Goal: Task Accomplishment & Management: Complete application form

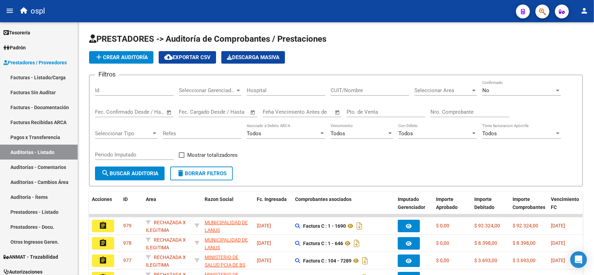
click at [23, 77] on link "Facturas - Listado/Carga" at bounding box center [39, 77] width 78 height 15
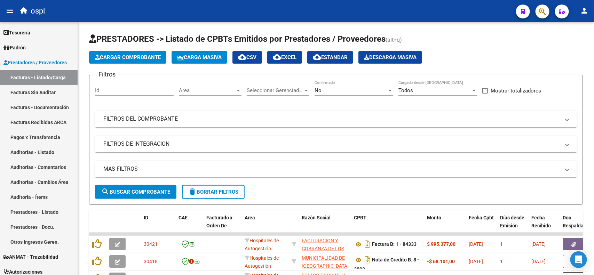
click at [349, 88] on div "No" at bounding box center [351, 90] width 72 height 6
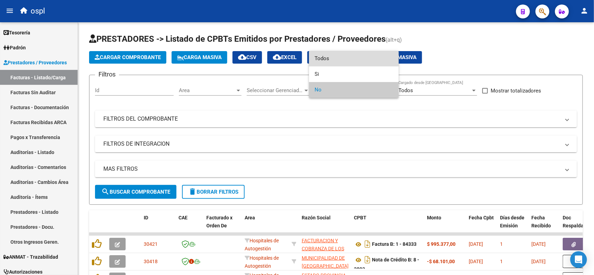
click at [333, 60] on span "Todos" at bounding box center [354, 59] width 79 height 16
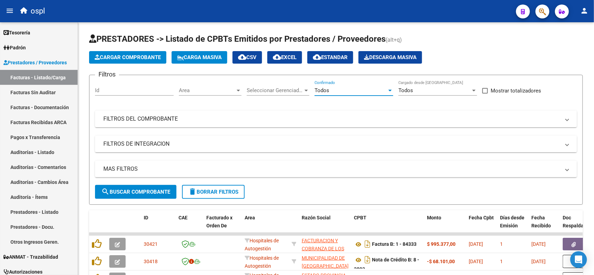
drag, startPoint x: 324, startPoint y: 126, endPoint x: 328, endPoint y: 126, distance: 3.5
drag, startPoint x: 328, startPoint y: 126, endPoint x: 188, endPoint y: 117, distance: 139.5
click at [188, 117] on mat-panel-title "FILTROS DEL COMPROBANTE" at bounding box center [331, 119] width 457 height 8
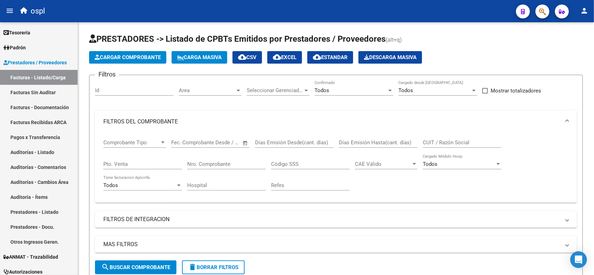
click at [225, 163] on input "Nro. Comprobante" at bounding box center [226, 164] width 79 height 6
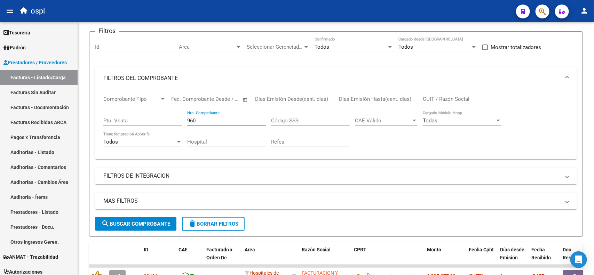
type input "960"
click at [136, 224] on span "search Buscar Comprobante" at bounding box center [135, 224] width 69 height 6
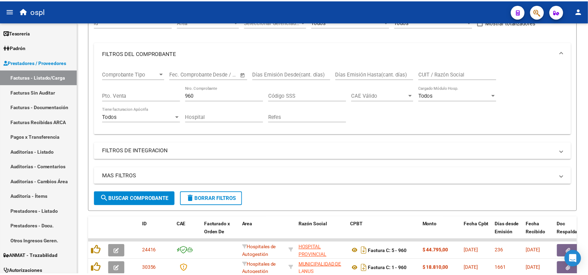
scroll to position [87, 0]
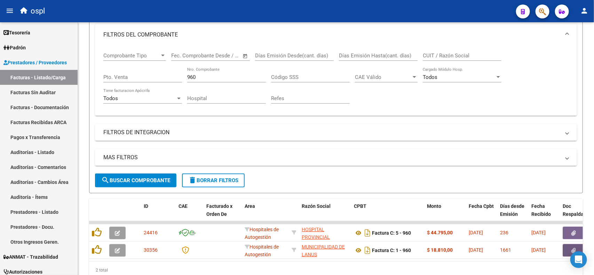
click at [566, 251] on button "button" at bounding box center [574, 250] width 22 height 13
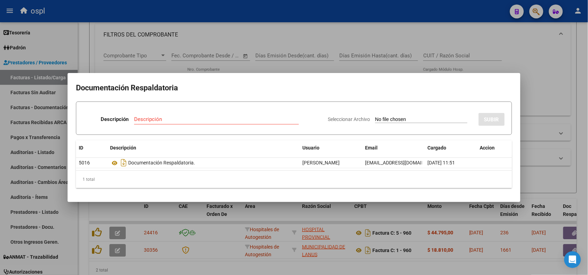
click at [389, 122] on input "Seleccionar Archivo" at bounding box center [421, 120] width 92 height 7
type input "C:\fakepath\RECHAZO 960-[PERSON_NAME].pdf"
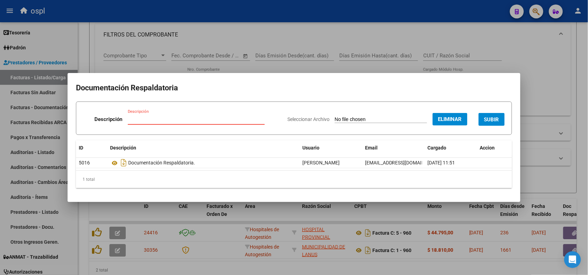
click at [225, 122] on input "Descripción" at bounding box center [196, 119] width 137 height 6
type input "r"
type input "RECHAZO"
click at [496, 117] on span "SUBIR" at bounding box center [491, 120] width 15 height 6
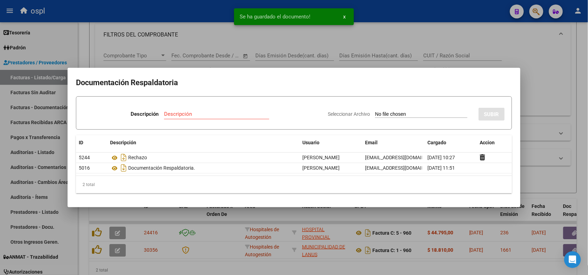
click at [398, 23] on div at bounding box center [294, 137] width 588 height 275
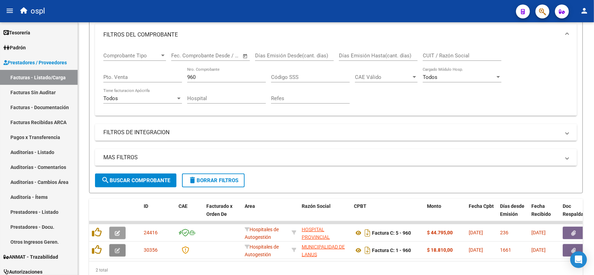
click at [119, 250] on icon "button" at bounding box center [117, 250] width 5 height 5
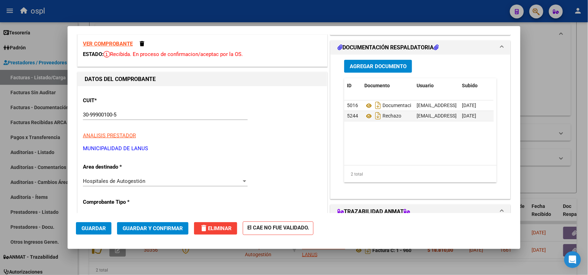
scroll to position [44, 0]
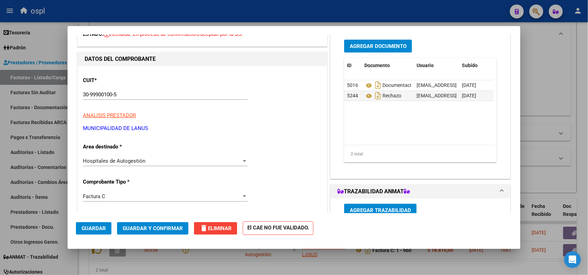
click at [172, 163] on div "Hospitales de Autogestión" at bounding box center [162, 161] width 158 height 6
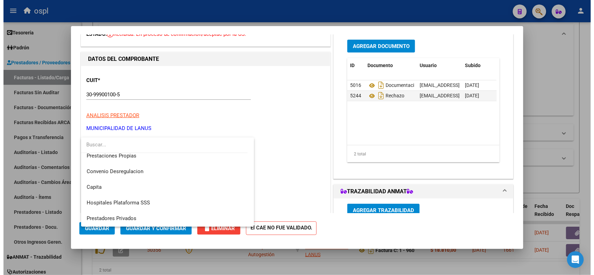
scroll to position [67, 0]
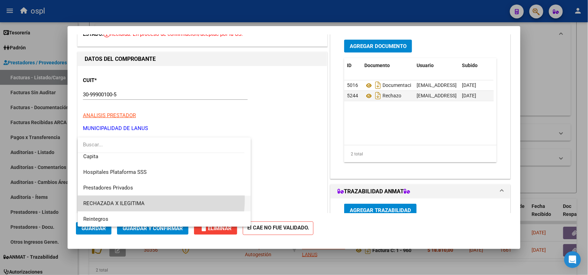
click at [127, 199] on span "RECHAZADA X ILEGITIMA" at bounding box center [164, 204] width 162 height 16
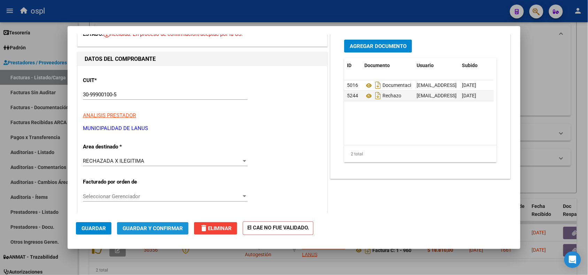
click at [134, 230] on span "Guardar y Confirmar" at bounding box center [153, 229] width 60 height 6
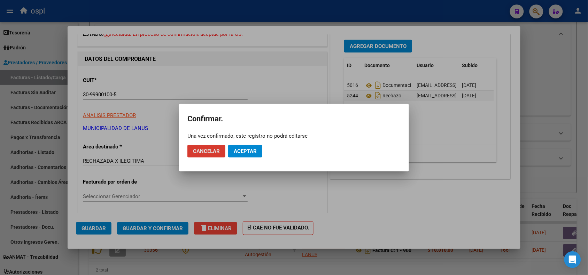
click at [238, 150] on span "Aceptar" at bounding box center [245, 151] width 23 height 6
click at [252, 151] on span "Guardar igualmente." at bounding box center [263, 151] width 59 height 6
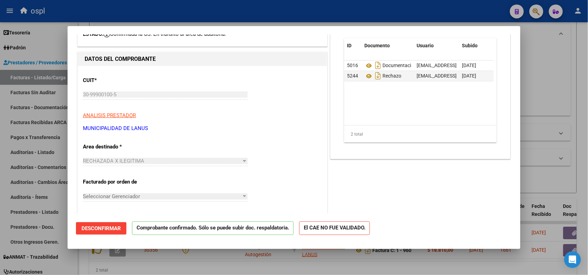
click at [176, 14] on div at bounding box center [294, 137] width 588 height 275
type input "$ 0,00"
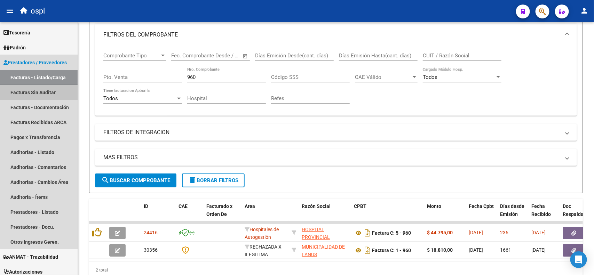
click at [48, 91] on link "Facturas Sin Auditar" at bounding box center [39, 92] width 78 height 15
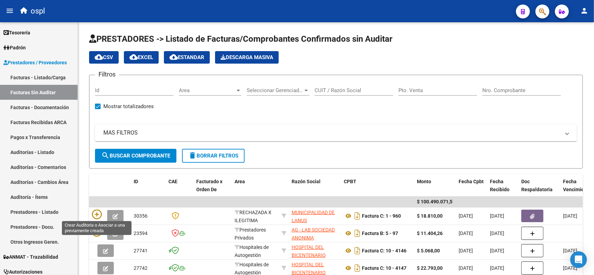
click at [93, 214] on icon at bounding box center [97, 215] width 10 height 10
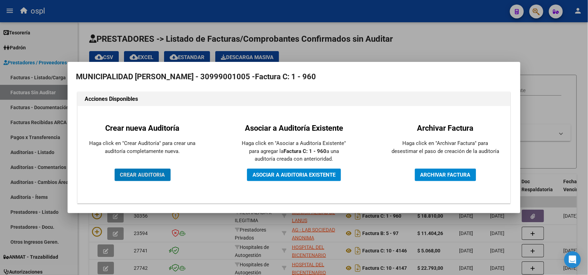
click at [158, 173] on span "CREAR AUDITORIA" at bounding box center [142, 175] width 45 height 6
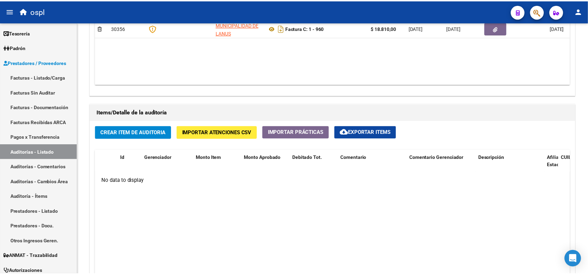
scroll to position [435, 0]
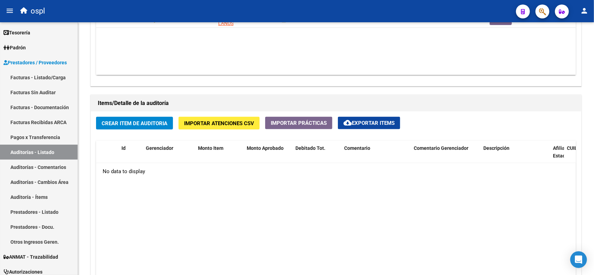
click at [153, 120] on span "Crear Item de Auditoria" at bounding box center [135, 123] width 66 height 6
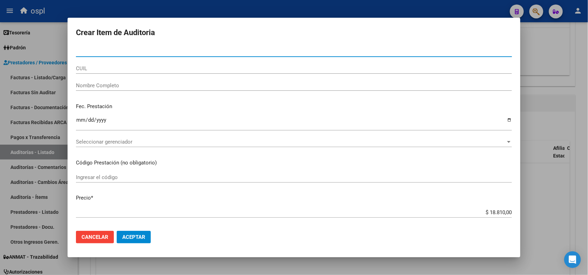
click at [117, 86] on input "Nombre Completo" at bounding box center [294, 86] width 436 height 6
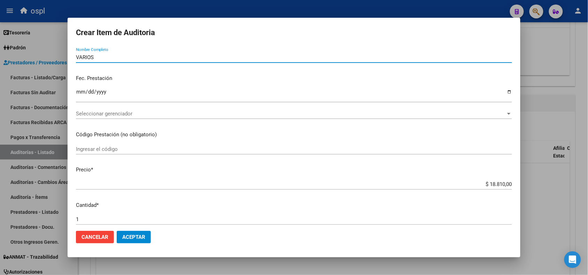
scroll to position [44, 0]
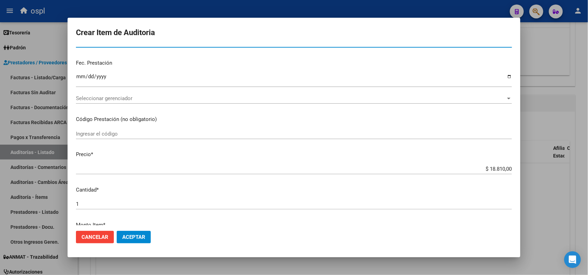
type input "VARIOS"
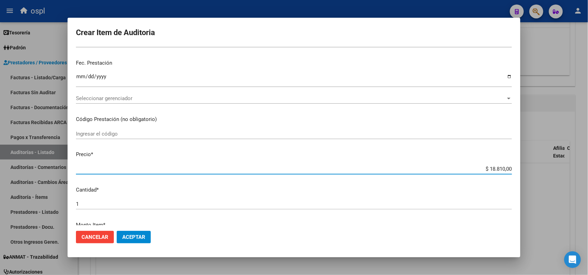
drag, startPoint x: 483, startPoint y: 170, endPoint x: 507, endPoint y: 170, distance: 24.7
click at [507, 170] on app-form-text-field "Precio * $ 18.810,00 Ingresar el precio" at bounding box center [296, 162] width 441 height 22
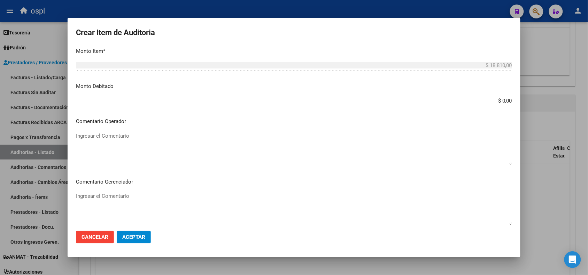
scroll to position [174, 0]
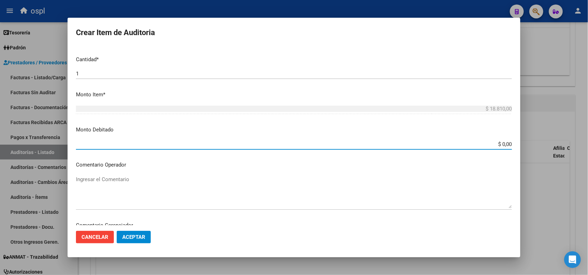
drag, startPoint x: 488, startPoint y: 142, endPoint x: 510, endPoint y: 143, distance: 22.0
click at [510, 143] on app-form-text-field "Monto Debitado $ 0,00 Ingresar el monto" at bounding box center [296, 137] width 441 height 22
paste input "18.81"
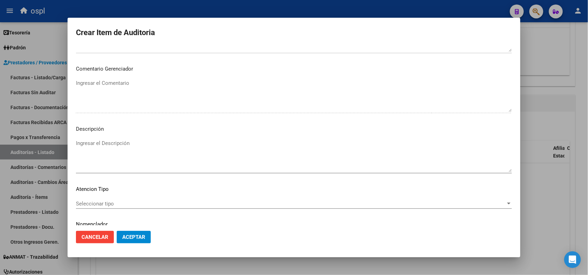
scroll to position [356, 0]
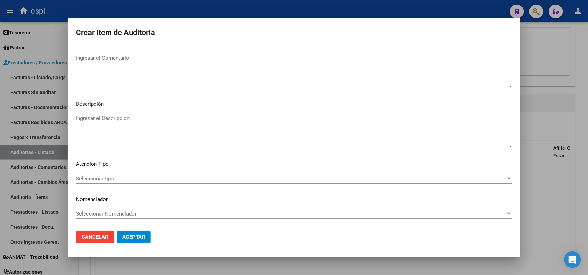
type input "$ 18.810,00"
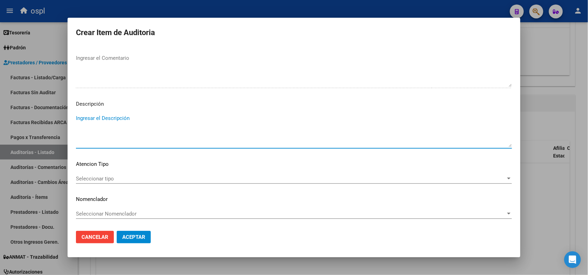
click at [110, 119] on textarea "Ingresar el Descripción" at bounding box center [294, 131] width 436 height 33
type textarea "FALTA DE DNI QUE ACREDITE LA ATENCIÓN MÉDICA"
click at [143, 234] on span "Aceptar" at bounding box center [133, 237] width 23 height 6
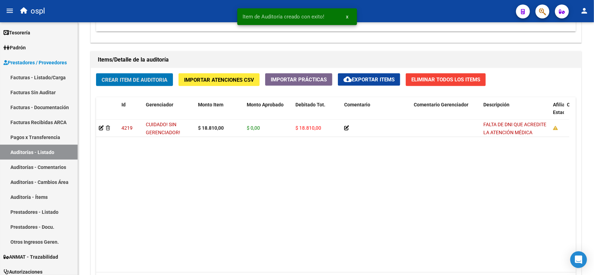
scroll to position [436, 0]
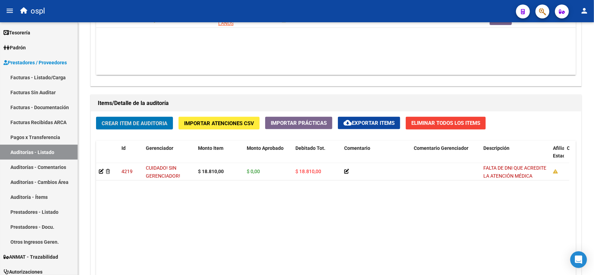
click at [38, 75] on link "Facturas - Listado/Carga" at bounding box center [39, 77] width 78 height 15
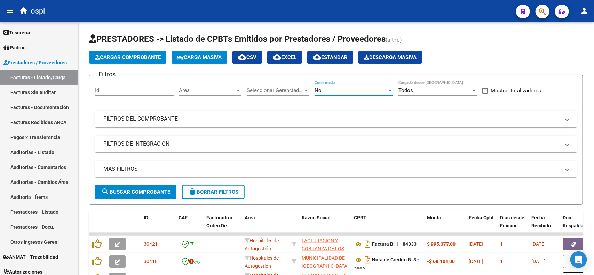
click at [385, 92] on div "No" at bounding box center [351, 90] width 72 height 6
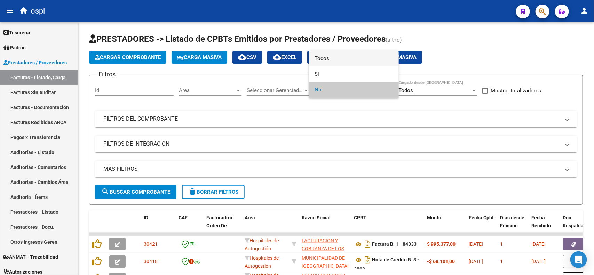
click at [340, 61] on span "Todos" at bounding box center [354, 59] width 79 height 16
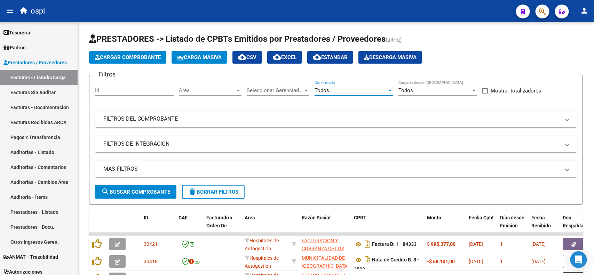
click at [166, 122] on mat-panel-title "FILTROS DEL COMPROBANTE" at bounding box center [331, 119] width 457 height 8
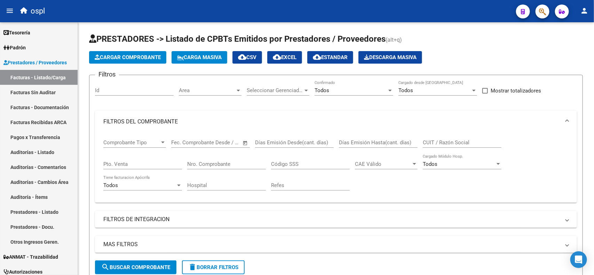
click at [209, 161] on input "Nro. Comprobante" at bounding box center [226, 164] width 79 height 6
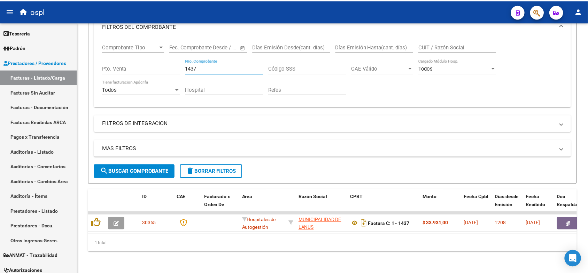
scroll to position [101, 0]
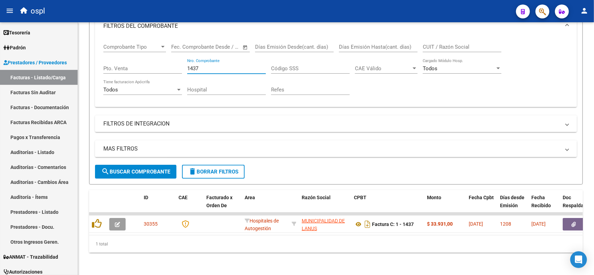
type input "1437"
click at [572, 222] on icon "button" at bounding box center [574, 224] width 5 height 5
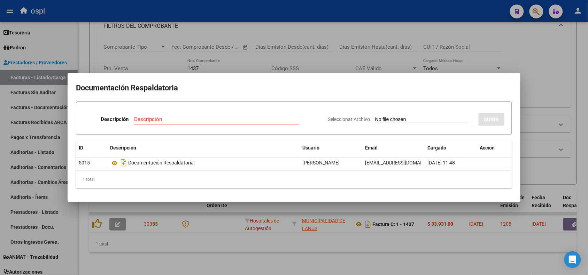
click at [413, 123] on input "Seleccionar Archivo" at bounding box center [421, 120] width 92 height 7
type input "C:\fakepath\RECHAZO 1437-[PERSON_NAME].pdf"
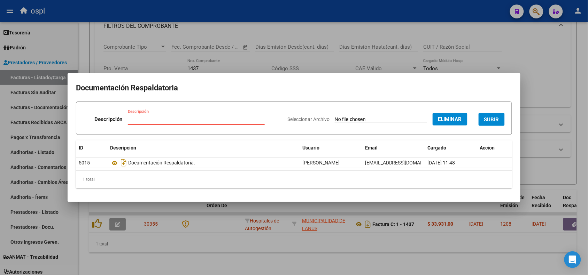
click at [236, 116] on input "Descripción" at bounding box center [196, 119] width 137 height 6
type input "RECHAZO"
click at [486, 116] on button "SUBIR" at bounding box center [491, 119] width 26 height 13
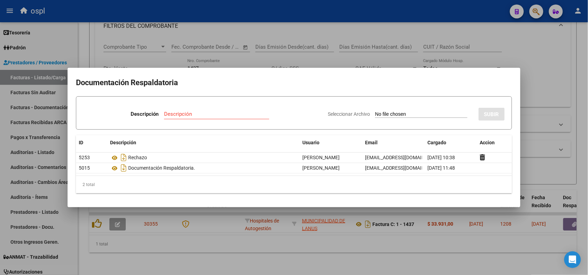
click at [375, 13] on div at bounding box center [294, 137] width 588 height 275
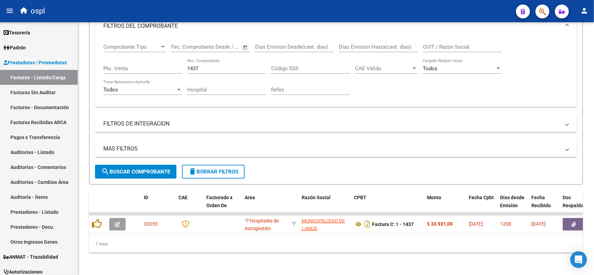
click at [113, 218] on button "button" at bounding box center [117, 224] width 16 height 13
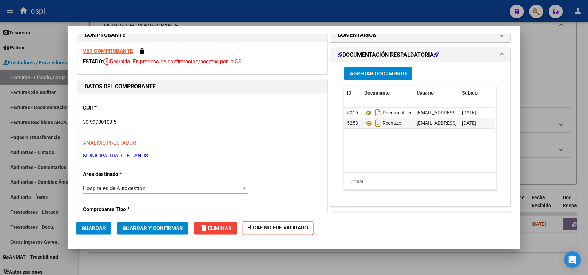
scroll to position [44, 0]
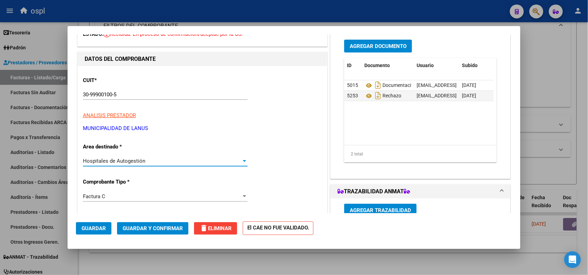
click at [155, 164] on div "Hospitales de Autogestión" at bounding box center [162, 161] width 158 height 6
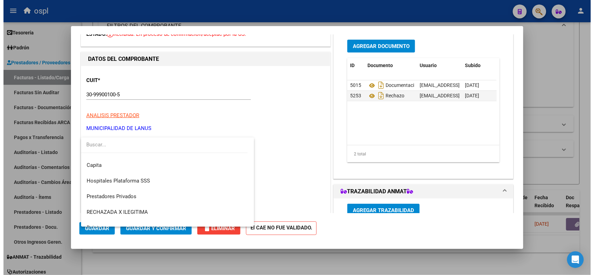
scroll to position [67, 0]
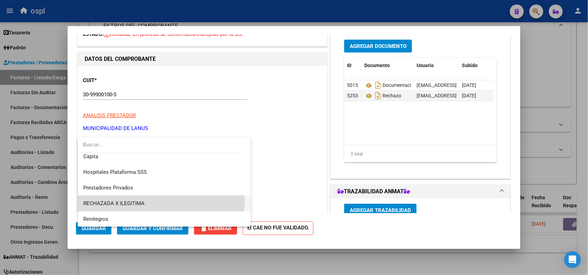
click at [122, 199] on span "RECHAZADA X ILEGITIMA" at bounding box center [164, 204] width 162 height 16
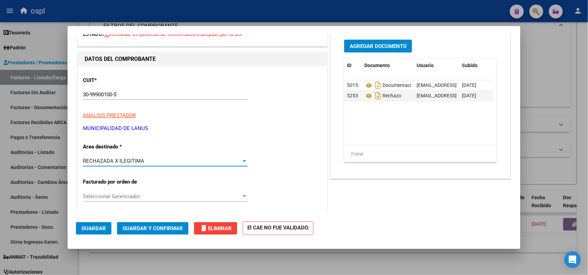
click at [164, 227] on span "Guardar y Confirmar" at bounding box center [153, 229] width 60 height 6
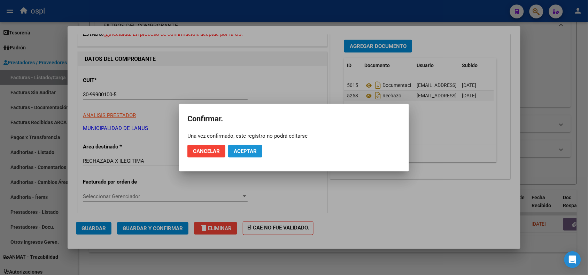
click at [244, 154] on span "Aceptar" at bounding box center [245, 151] width 23 height 6
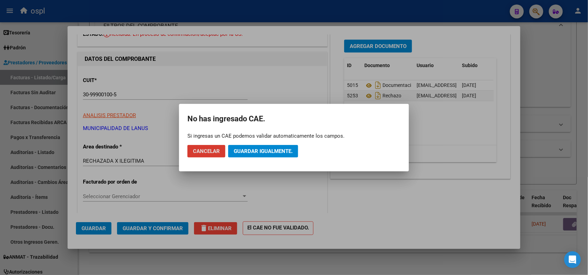
click at [244, 154] on span "Guardar igualmente." at bounding box center [263, 151] width 59 height 6
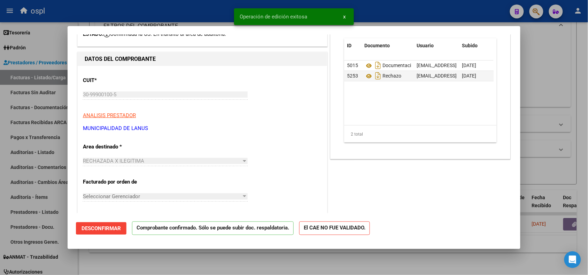
click at [173, 17] on div at bounding box center [294, 137] width 588 height 275
type input "$ 0,00"
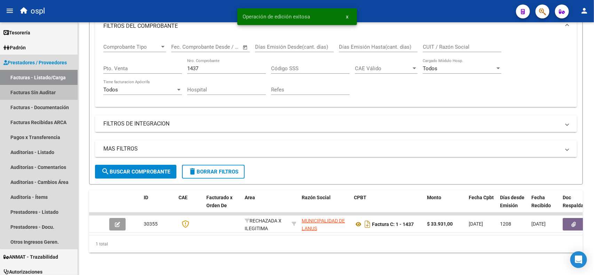
click at [42, 90] on link "Facturas Sin Auditar" at bounding box center [39, 92] width 78 height 15
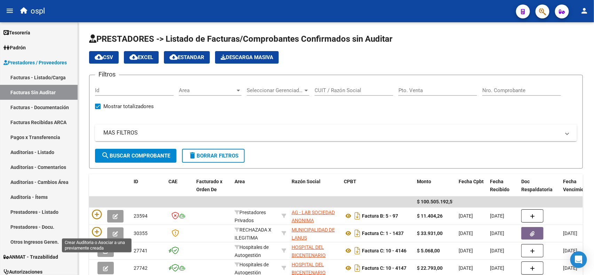
click at [96, 230] on icon at bounding box center [97, 232] width 10 height 10
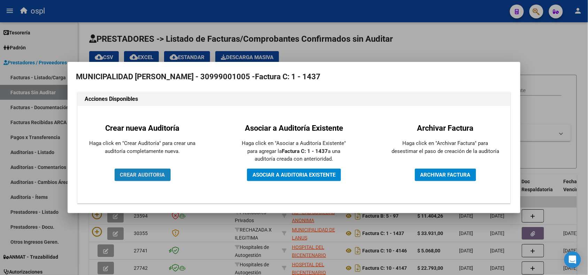
click at [159, 174] on span "CREAR AUDITORIA" at bounding box center [142, 175] width 45 height 6
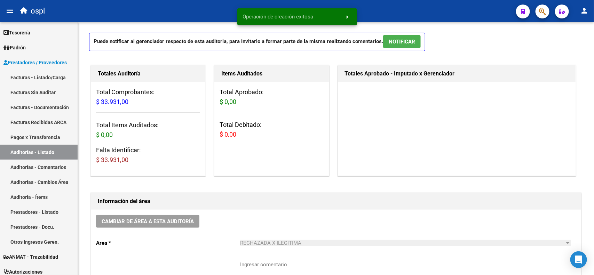
scroll to position [44, 0]
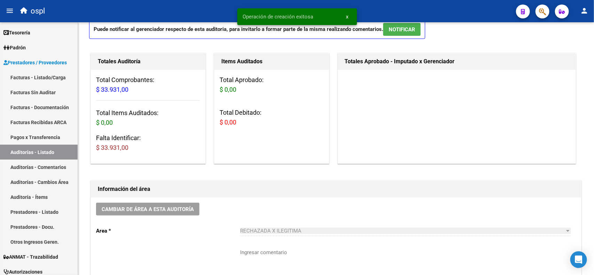
drag, startPoint x: 129, startPoint y: 90, endPoint x: 102, endPoint y: 87, distance: 27.3
click at [102, 87] on h3 "Total Comprobantes: $ 33.931,00" at bounding box center [148, 84] width 104 height 19
copy span "33.931,00"
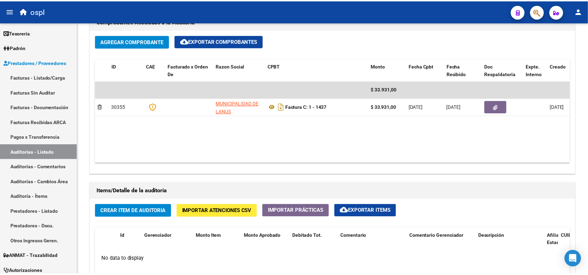
scroll to position [348, 0]
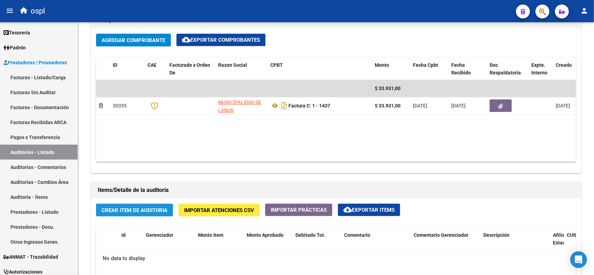
click at [132, 208] on span "Crear Item de Auditoria" at bounding box center [135, 210] width 66 height 6
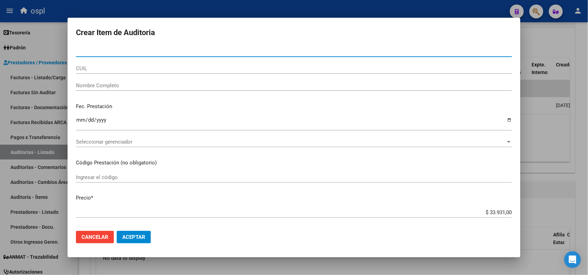
click at [124, 83] on input "Nombre Completo" at bounding box center [294, 86] width 436 height 6
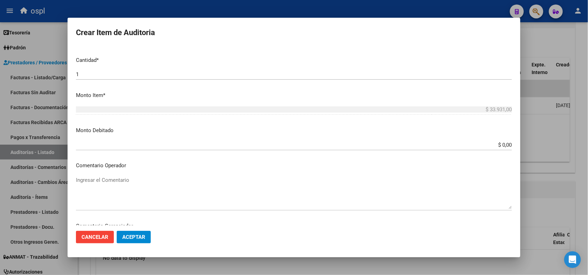
scroll to position [174, 0]
type input "VARIOS"
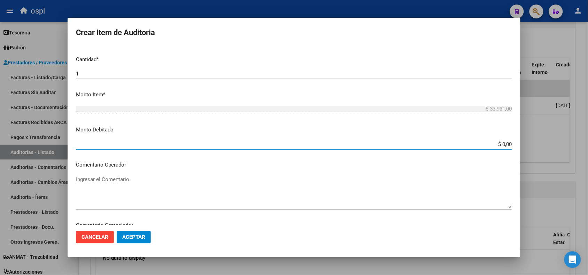
drag, startPoint x: 492, startPoint y: 144, endPoint x: 535, endPoint y: 143, distance: 43.9
click at [535, 143] on div "Crear Item de Auditoria Nro Documento CUIL VARIOS Nombre Completo Fec. Prestaci…" at bounding box center [294, 137] width 588 height 275
paste input "33.931"
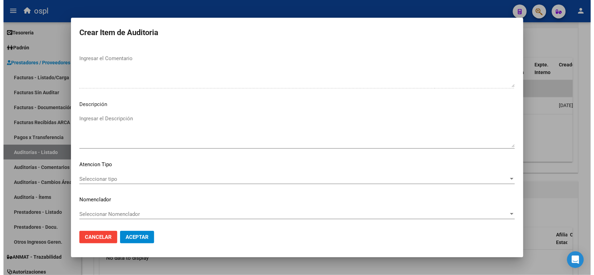
scroll to position [356, 0]
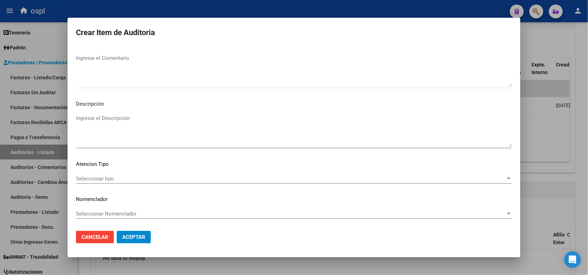
type input "$ 33.931,00"
click at [115, 124] on textarea "Ingresar el Descripción" at bounding box center [294, 131] width 436 height 33
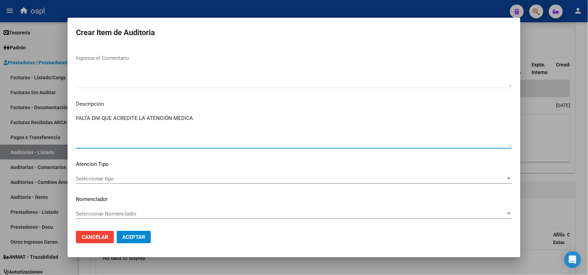
type textarea "FALTA DNI QUE ACREDITE LA ATENCIÓN MÉDICA"
click at [135, 232] on button "Aceptar" at bounding box center [134, 237] width 34 height 13
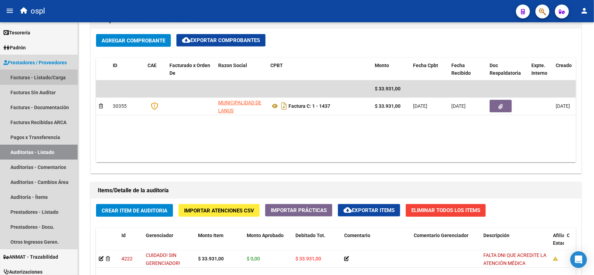
click at [46, 77] on link "Facturas - Listado/Carga" at bounding box center [39, 77] width 78 height 15
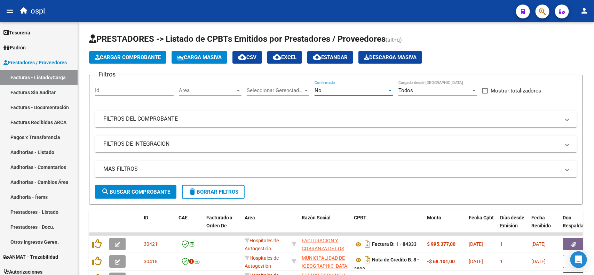
click at [345, 91] on div "No" at bounding box center [351, 90] width 72 height 6
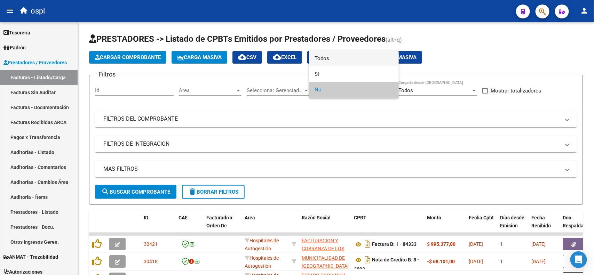
click at [335, 58] on span "Todos" at bounding box center [354, 59] width 79 height 16
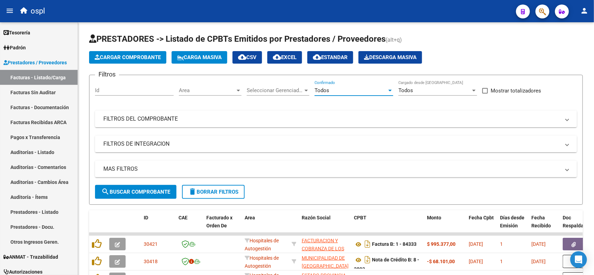
click at [180, 118] on mat-panel-title "FILTROS DEL COMPROBANTE" at bounding box center [331, 119] width 457 height 8
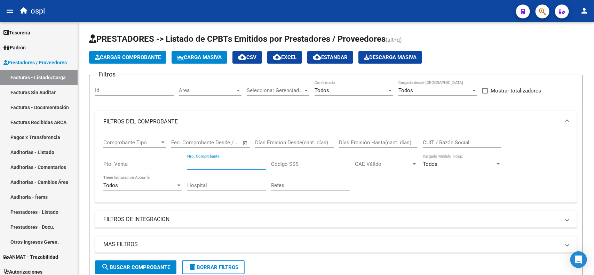
click at [228, 162] on input "Nro. Comprobante" at bounding box center [226, 164] width 79 height 6
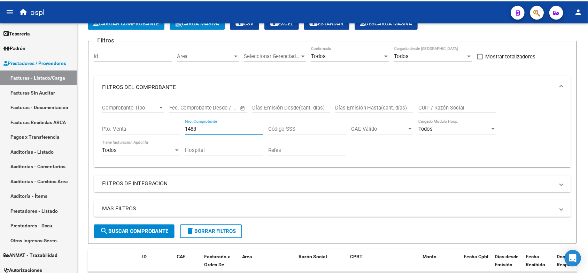
scroll to position [87, 0]
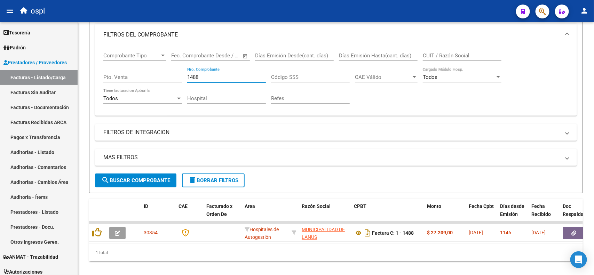
type input "1488"
click at [578, 234] on button "button" at bounding box center [574, 233] width 22 height 13
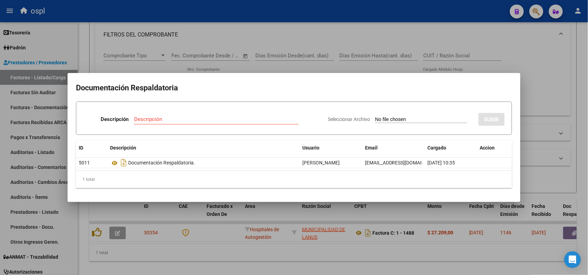
click at [402, 119] on input "Seleccionar Archivo" at bounding box center [421, 120] width 92 height 7
type input "C:\fakepath\RECHAZO 1488-[PERSON_NAME].pdf"
click at [163, 118] on input "Descripción" at bounding box center [196, 119] width 137 height 6
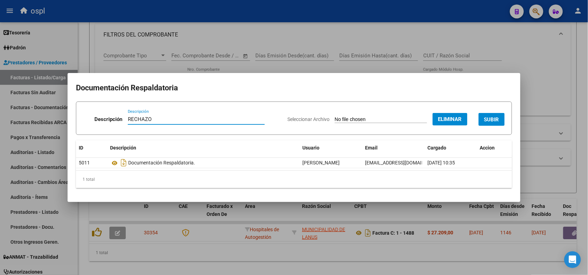
type input "RECHAZO"
click at [487, 123] on button "SUBIR" at bounding box center [491, 119] width 26 height 13
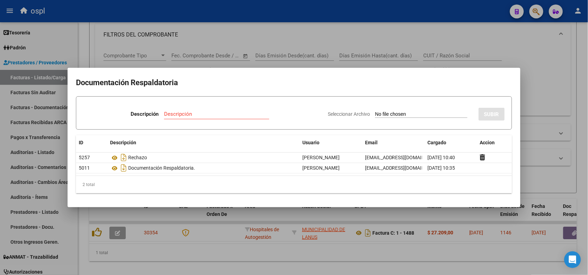
click at [323, 14] on div at bounding box center [294, 137] width 588 height 275
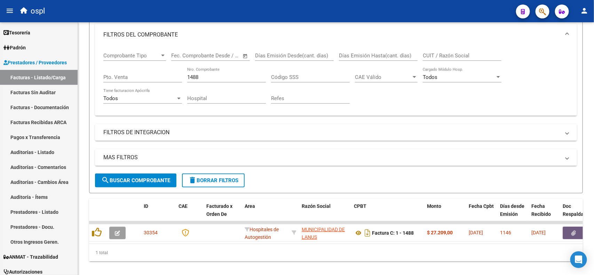
click at [572, 231] on icon "button" at bounding box center [574, 233] width 5 height 5
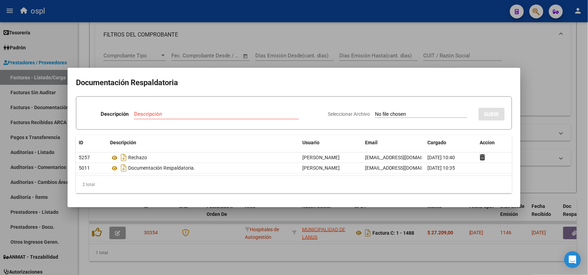
click at [317, 17] on div at bounding box center [294, 137] width 588 height 275
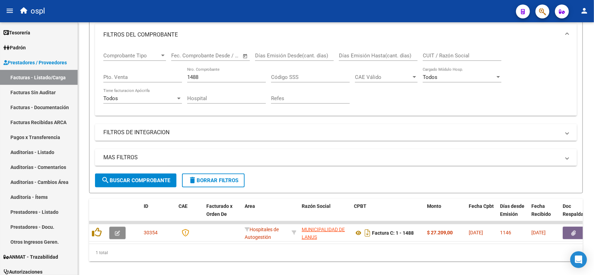
click at [119, 233] on icon "button" at bounding box center [117, 233] width 5 height 5
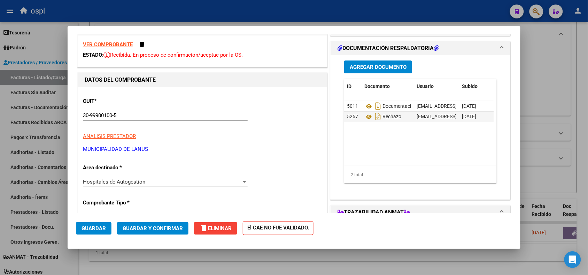
scroll to position [44, 0]
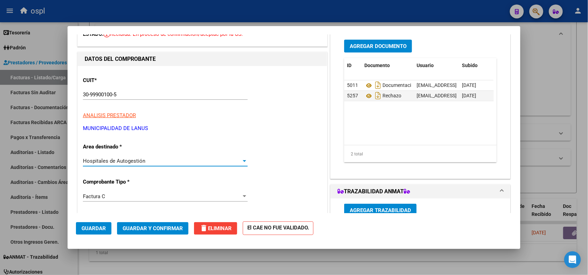
click at [141, 161] on span "Hospitales de Autogestión" at bounding box center [114, 161] width 62 height 6
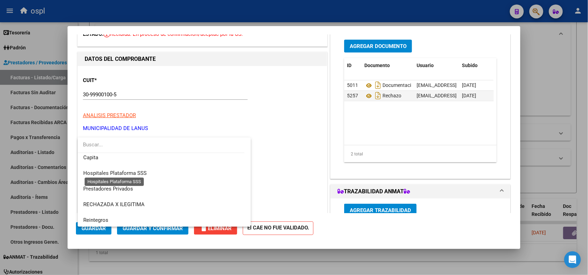
scroll to position [67, 0]
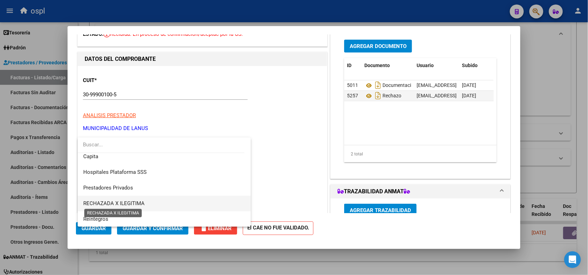
click at [105, 201] on span "RECHAZADA X ILEGITIMA" at bounding box center [113, 204] width 61 height 6
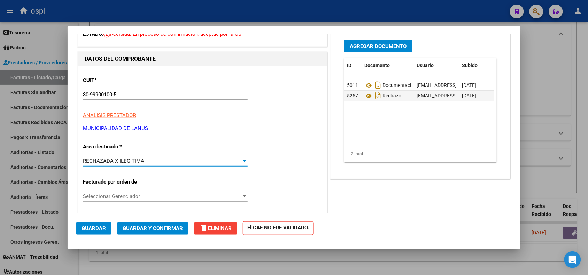
click at [146, 226] on span "Guardar y Confirmar" at bounding box center [153, 229] width 60 height 6
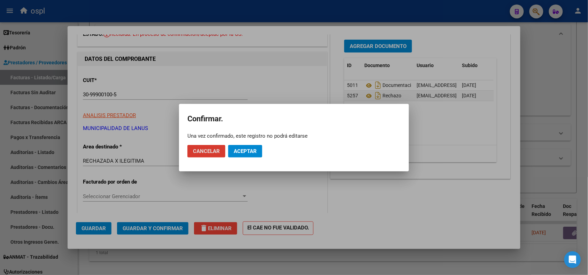
click at [250, 151] on span "Aceptar" at bounding box center [245, 151] width 23 height 6
click at [257, 148] on span "Guardar igualmente." at bounding box center [263, 151] width 59 height 6
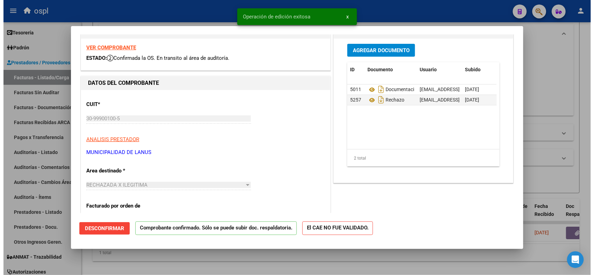
scroll to position [0, 0]
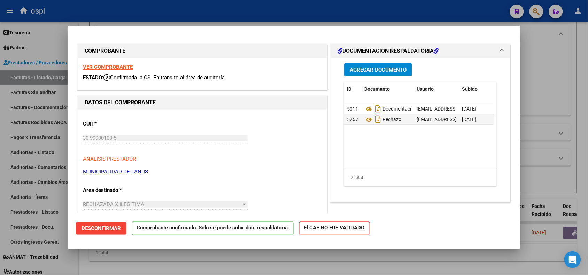
click at [129, 19] on div at bounding box center [294, 137] width 588 height 275
type input "$ 0,00"
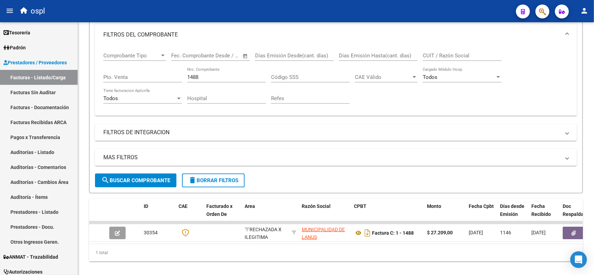
click at [42, 93] on link "Facturas Sin Auditar" at bounding box center [39, 92] width 78 height 15
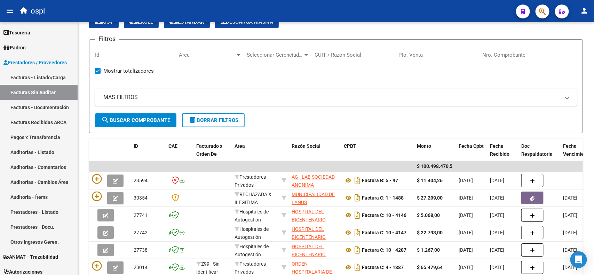
scroll to position [44, 0]
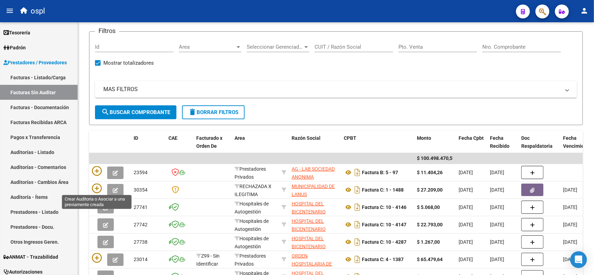
click at [97, 189] on icon at bounding box center [97, 189] width 10 height 10
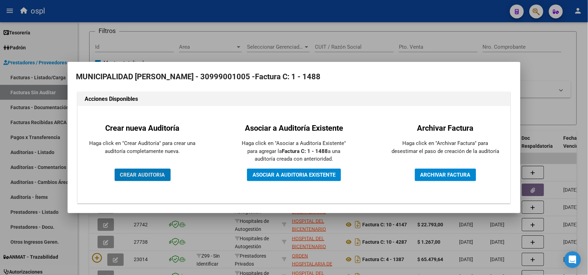
click at [138, 177] on span "CREAR AUDITORIA" at bounding box center [142, 175] width 45 height 6
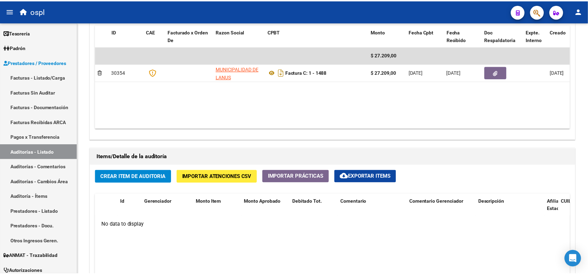
scroll to position [435, 0]
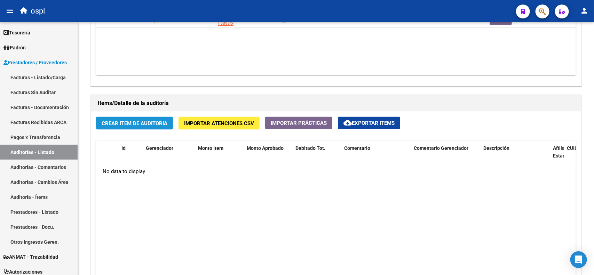
click at [131, 127] on button "Crear Item de Auditoria" at bounding box center [134, 123] width 77 height 13
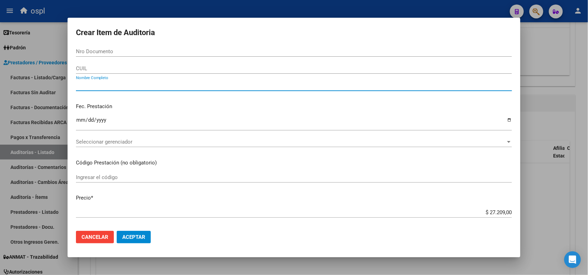
click at [104, 84] on input "Nombre Completo" at bounding box center [294, 86] width 436 height 6
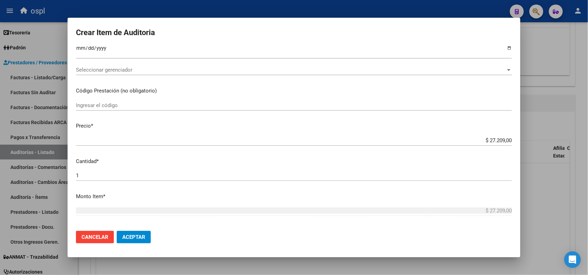
scroll to position [87, 0]
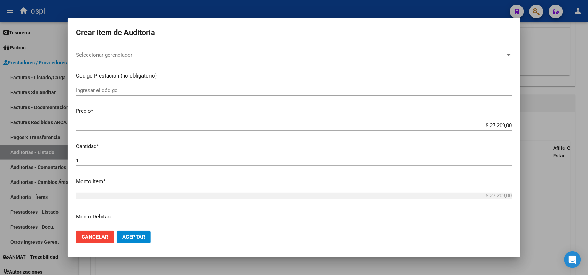
type input "VARIOS"
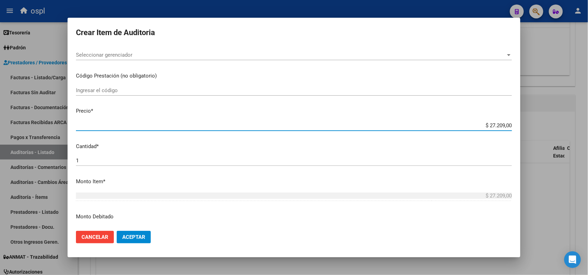
drag, startPoint x: 483, startPoint y: 124, endPoint x: 505, endPoint y: 126, distance: 22.3
click at [505, 126] on input "$ 27.209,00" at bounding box center [294, 126] width 436 height 6
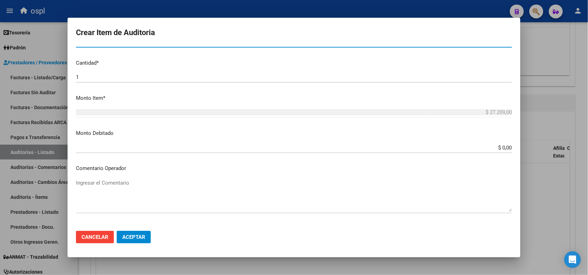
scroll to position [174, 0]
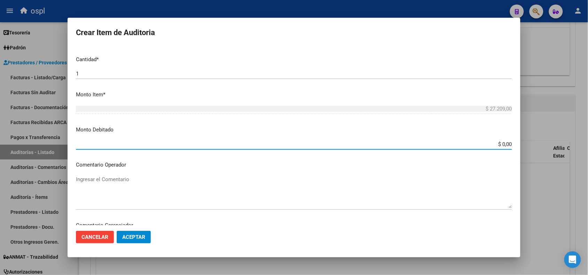
drag, startPoint x: 488, startPoint y: 141, endPoint x: 514, endPoint y: 142, distance: 26.5
click at [514, 142] on mat-dialog-content "Nro Documento CUIL VARIOS Nombre Completo Fec. Prestación Ingresar la fecha Sel…" at bounding box center [294, 135] width 453 height 179
paste input "27.209"
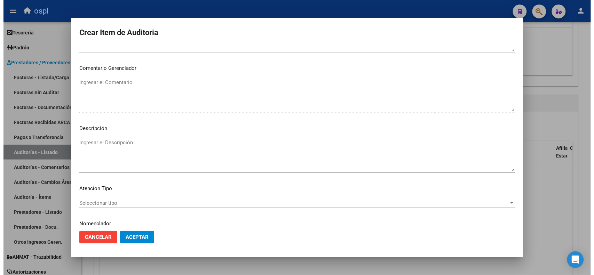
scroll to position [356, 0]
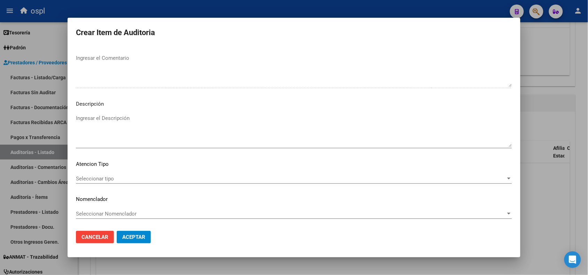
type input "$ 27.209,00"
click at [124, 129] on textarea "Ingresar el Descripción" at bounding box center [294, 131] width 436 height 33
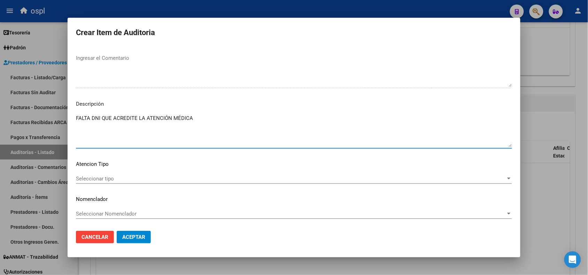
type textarea "FALTA DNI QUE ACREDITE LA ATENCIÓN MÉDICA"
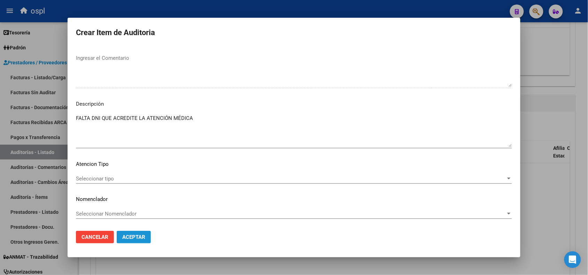
click at [140, 239] on span "Aceptar" at bounding box center [133, 237] width 23 height 6
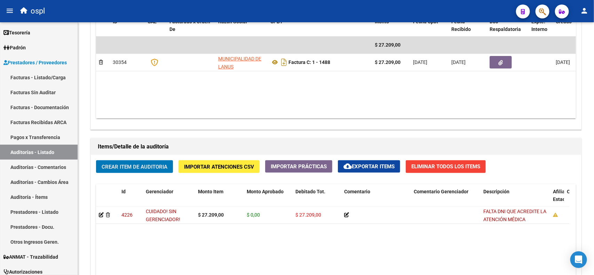
scroll to position [348, 0]
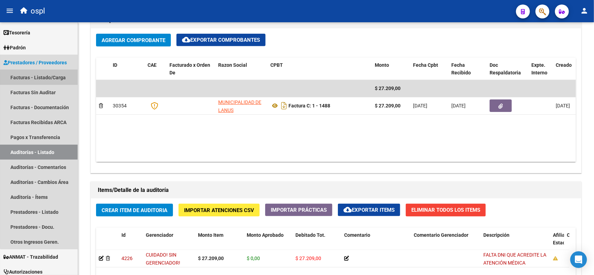
drag, startPoint x: 51, startPoint y: 80, endPoint x: 50, endPoint y: 75, distance: 5.0
click at [51, 80] on link "Facturas - Listado/Carga" at bounding box center [39, 77] width 78 height 15
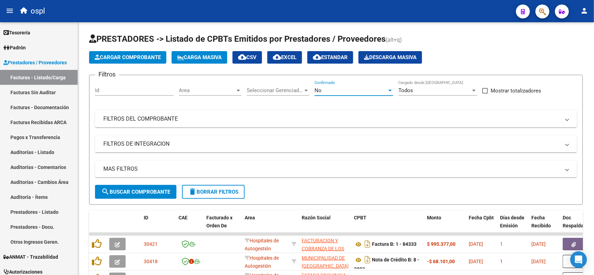
click at [327, 92] on div "No" at bounding box center [351, 90] width 72 height 6
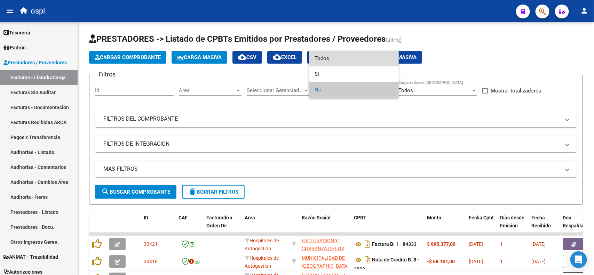
click at [331, 63] on span "Todos" at bounding box center [354, 59] width 79 height 16
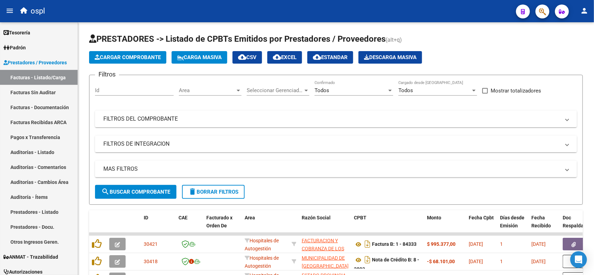
click at [134, 117] on mat-panel-title "FILTROS DEL COMPROBANTE" at bounding box center [331, 119] width 457 height 8
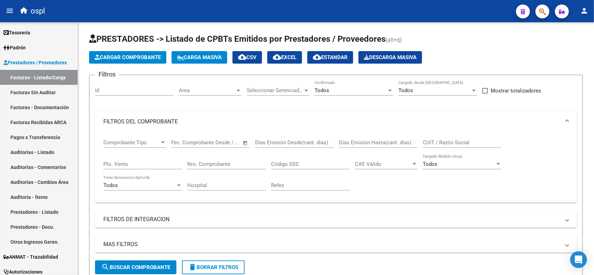
click at [205, 165] on input "Nro. Comprobante" at bounding box center [226, 164] width 79 height 6
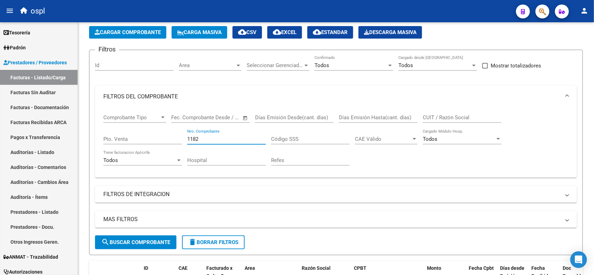
scroll to position [44, 0]
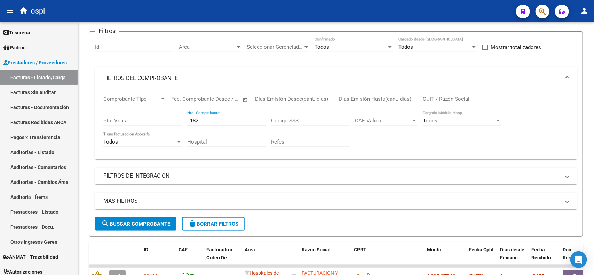
type input "1182"
click at [138, 221] on span "search Buscar Comprobante" at bounding box center [135, 224] width 69 height 6
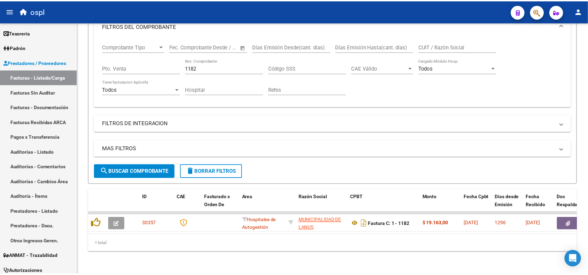
scroll to position [101, 0]
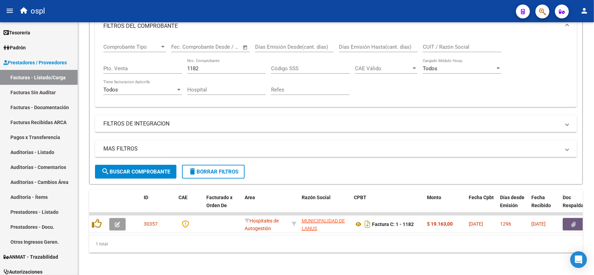
click at [573, 222] on icon "button" at bounding box center [574, 224] width 5 height 5
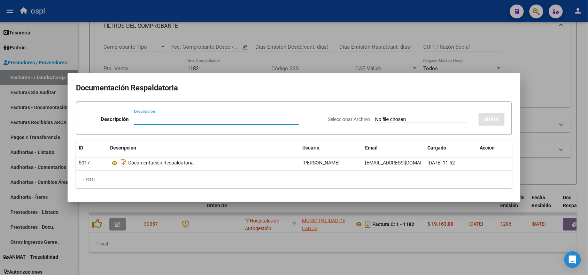
click at [401, 120] on input "Seleccionar Archivo" at bounding box center [421, 120] width 92 height 7
type input "C:\fakepath\RECHAZO 1182-[PERSON_NAME].pdf"
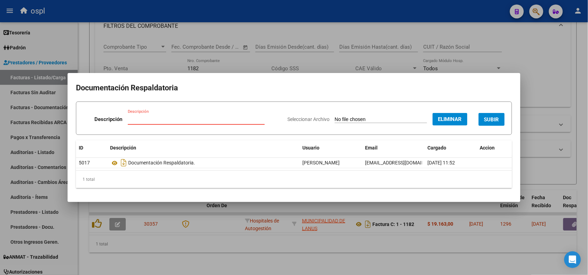
click at [245, 117] on input "Descripción" at bounding box center [196, 119] width 137 height 6
type input "RECHAZO"
click at [496, 119] on span "SUBIR" at bounding box center [491, 120] width 15 height 6
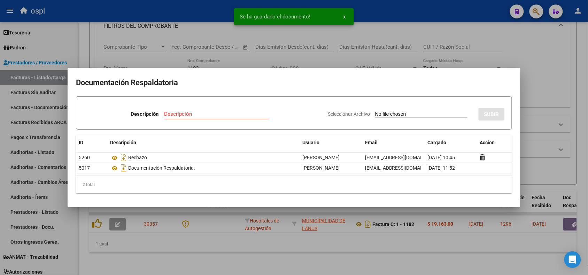
click at [393, 16] on div at bounding box center [294, 137] width 588 height 275
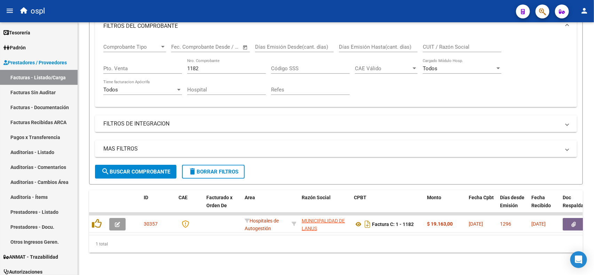
click at [119, 222] on icon "button" at bounding box center [117, 224] width 5 height 5
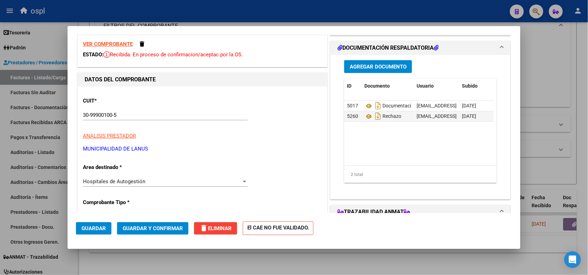
scroll to position [44, 0]
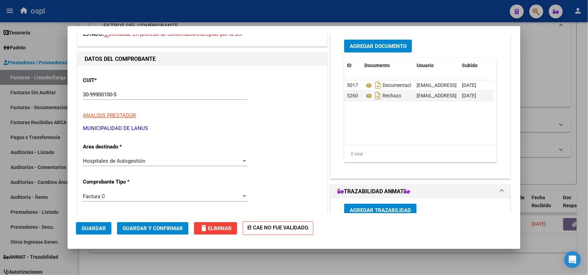
click at [132, 163] on span "Hospitales de Autogestión" at bounding box center [114, 161] width 62 height 6
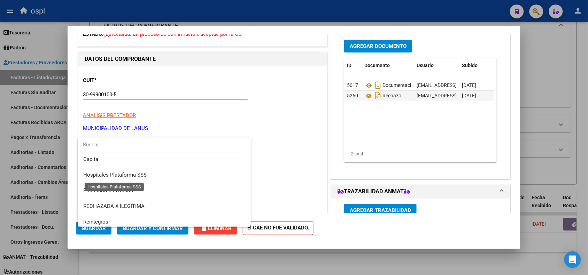
scroll to position [67, 0]
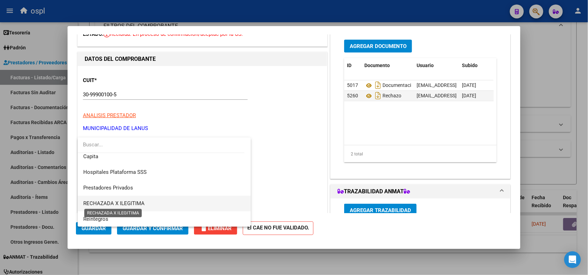
click at [131, 202] on span "RECHAZADA X ILEGITIMA" at bounding box center [113, 204] width 61 height 6
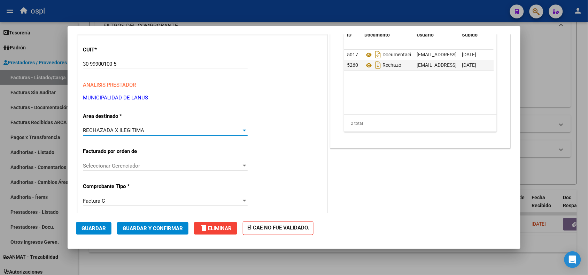
scroll to position [87, 0]
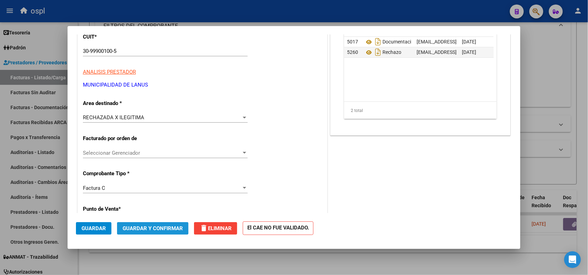
click at [138, 227] on span "Guardar y Confirmar" at bounding box center [153, 229] width 60 height 6
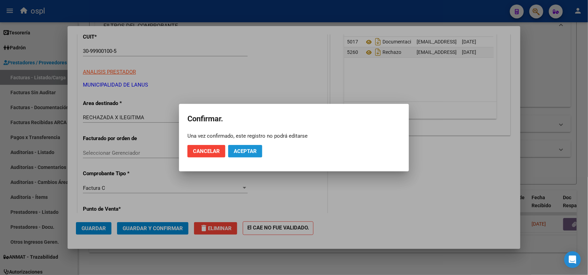
click at [253, 149] on span "Aceptar" at bounding box center [245, 151] width 23 height 6
click at [239, 152] on span "Guardar igualmente." at bounding box center [263, 151] width 59 height 6
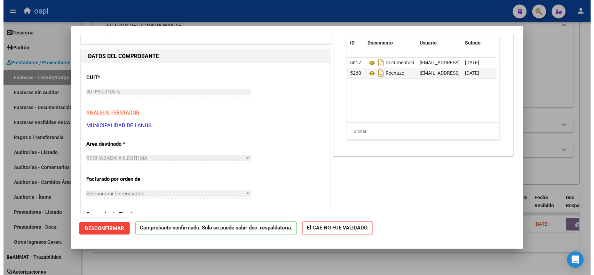
scroll to position [0, 0]
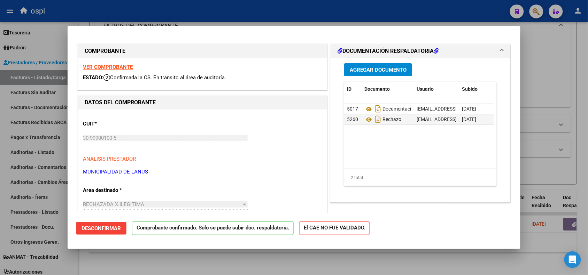
click at [186, 16] on div at bounding box center [294, 137] width 588 height 275
type input "$ 0,00"
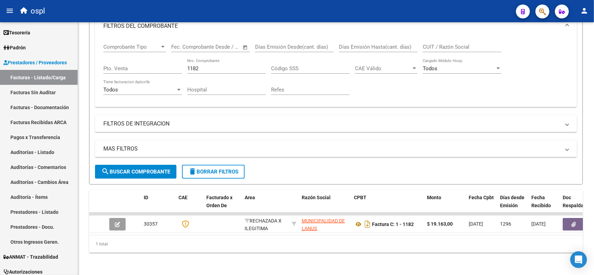
click at [49, 91] on link "Facturas Sin Auditar" at bounding box center [39, 92] width 78 height 15
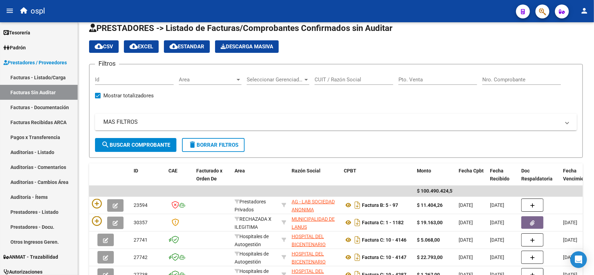
scroll to position [44, 0]
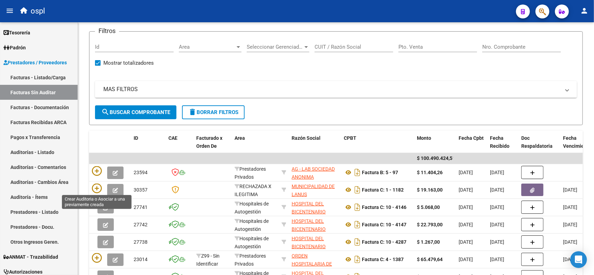
click at [95, 188] on icon at bounding box center [97, 189] width 10 height 10
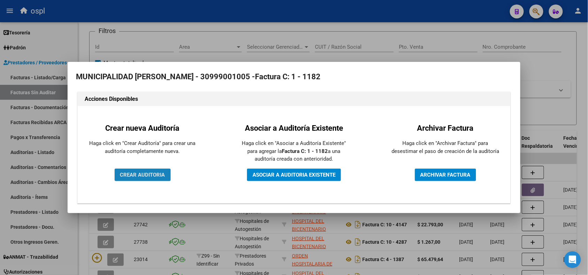
click at [130, 176] on span "CREAR AUDITORIA" at bounding box center [142, 175] width 45 height 6
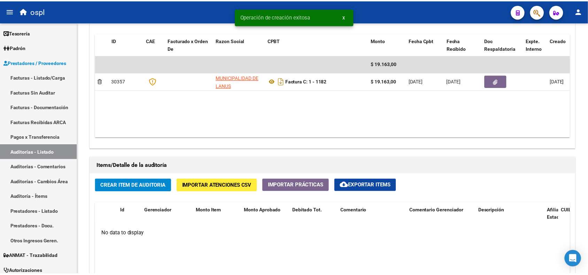
scroll to position [392, 0]
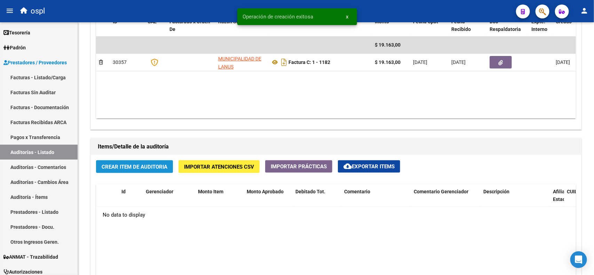
click at [134, 168] on span "Crear Item de Auditoria" at bounding box center [135, 167] width 66 height 6
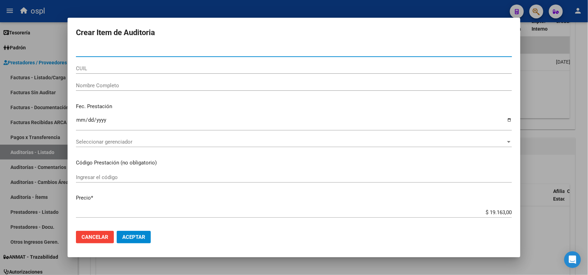
click at [135, 85] on input "Nombre Completo" at bounding box center [294, 86] width 436 height 6
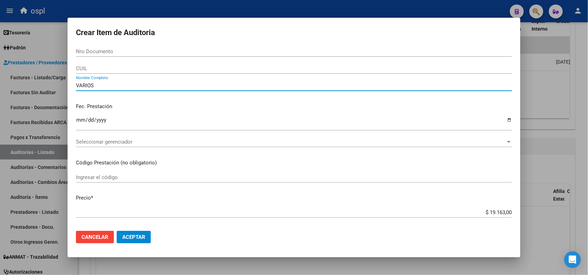
type input "VARIOS"
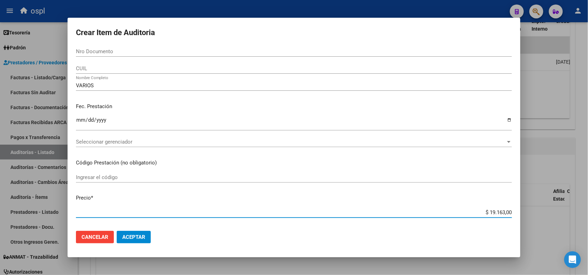
drag, startPoint x: 483, startPoint y: 209, endPoint x: 504, endPoint y: 209, distance: 20.5
click at [504, 209] on div "$ 19.163,00 Ingresar el precio" at bounding box center [294, 212] width 436 height 10
click at [502, 210] on input "$ 19.163,00" at bounding box center [294, 213] width 436 height 6
drag, startPoint x: 505, startPoint y: 211, endPoint x: 484, endPoint y: 213, distance: 21.0
click at [484, 213] on input "$ 19.163,00" at bounding box center [294, 213] width 436 height 6
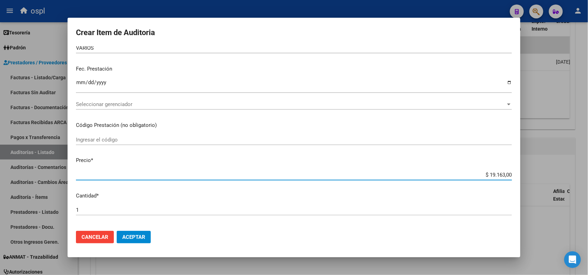
scroll to position [131, 0]
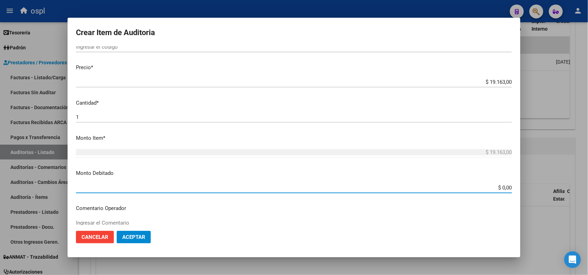
drag, startPoint x: 489, startPoint y: 185, endPoint x: 512, endPoint y: 185, distance: 22.6
click at [512, 185] on mat-dialog-content "Nro Documento CUIL VARIOS Nombre Completo Fec. Prestación Ingresar la fecha Sel…" at bounding box center [294, 135] width 453 height 179
paste input "19.163"
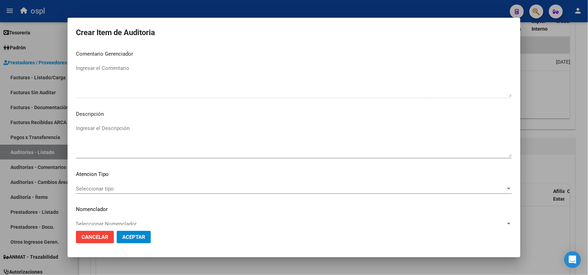
scroll to position [348, 0]
type input "$ 19.163,00"
click at [118, 118] on mat-dialog-content "Nro Documento CUIL VARIOS Nombre Completo Fec. Prestación Ingresar la fecha Sel…" at bounding box center [294, 135] width 453 height 179
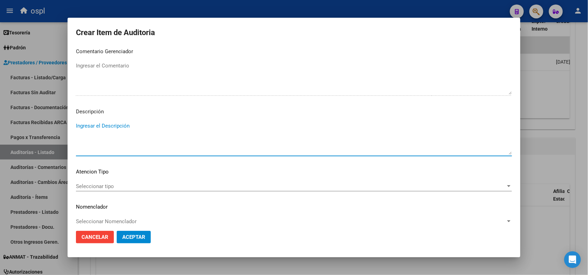
click at [115, 127] on textarea "Ingresar el Descripción" at bounding box center [294, 138] width 436 height 33
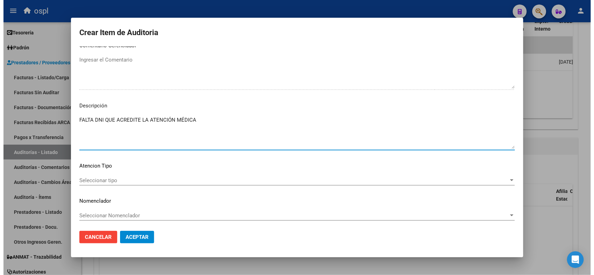
scroll to position [356, 0]
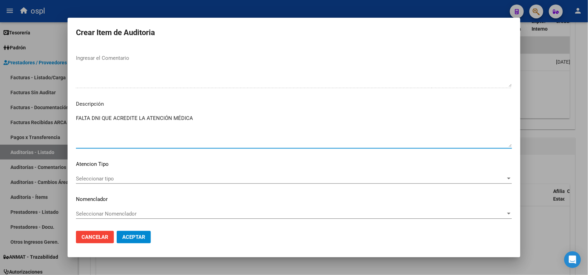
type textarea "FALTA DNI QUE ACREDITE LA ATENCIÓN MÉDICA"
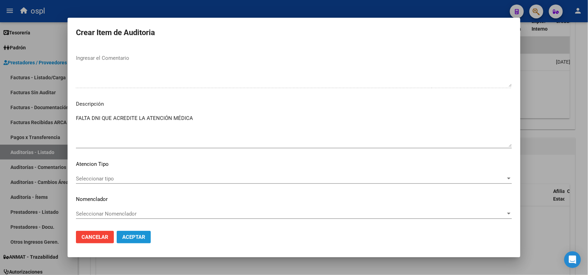
click at [140, 235] on span "Aceptar" at bounding box center [133, 237] width 23 height 6
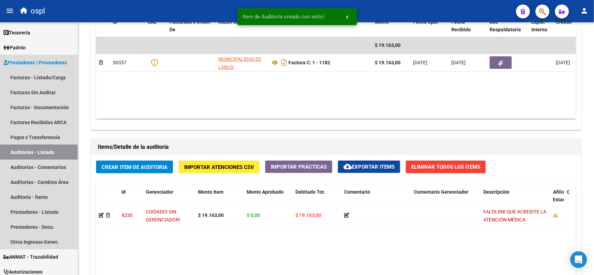
click at [42, 152] on link "Auditorías - Listado" at bounding box center [39, 152] width 78 height 15
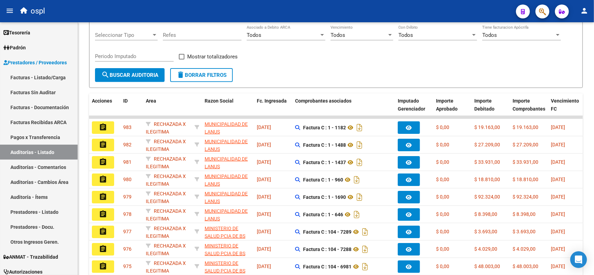
scroll to position [87, 0]
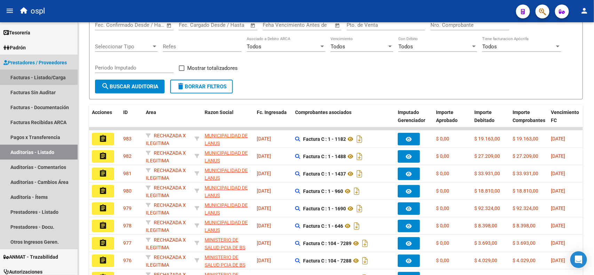
click at [38, 78] on link "Facturas - Listado/Carga" at bounding box center [39, 77] width 78 height 15
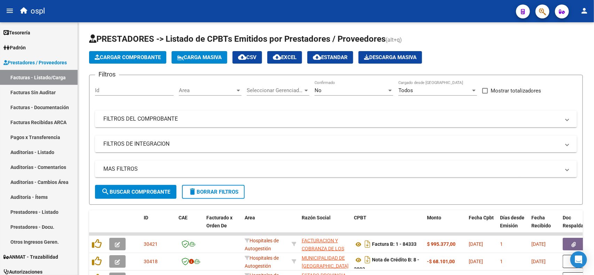
click at [192, 120] on mat-panel-title "FILTROS DEL COMPROBANTE" at bounding box center [331, 119] width 457 height 8
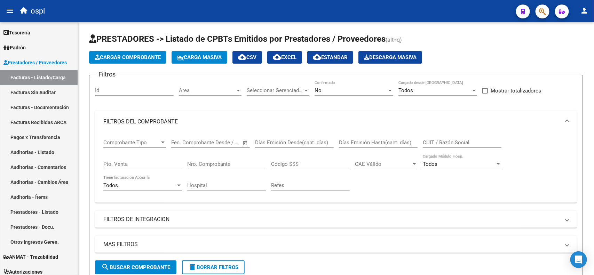
click at [321, 91] on div "No" at bounding box center [351, 90] width 72 height 6
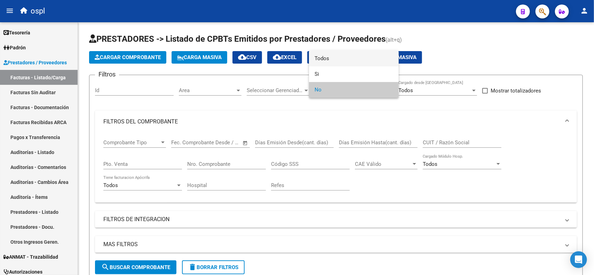
click at [337, 60] on span "Todos" at bounding box center [354, 59] width 79 height 16
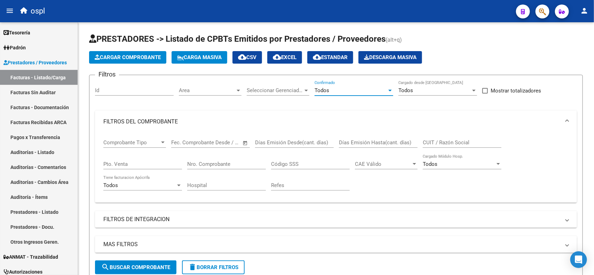
click at [203, 163] on input "Nro. Comprobante" at bounding box center [226, 164] width 79 height 6
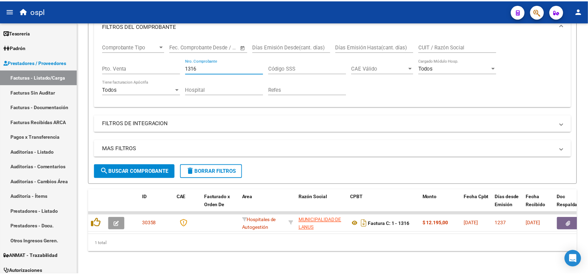
scroll to position [101, 0]
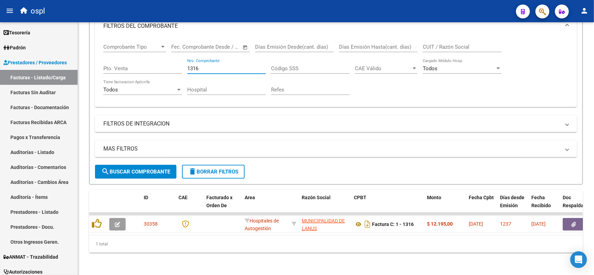
type input "1316"
click at [564, 218] on button "button" at bounding box center [574, 224] width 22 height 13
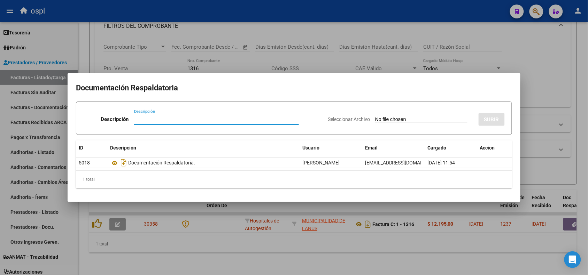
click at [389, 116] on app-file-uploader "Seleccionar Archivo" at bounding box center [400, 119] width 145 height 6
click at [384, 118] on input "Seleccionar Archivo" at bounding box center [421, 120] width 92 height 7
type input "C:\fakepath\RECHAZO 1316-[PERSON_NAME].pdf"
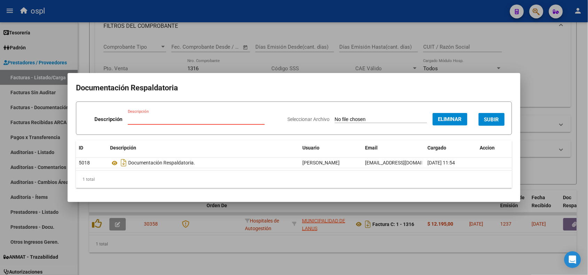
click at [240, 117] on input "Descripción" at bounding box center [196, 119] width 137 height 6
type input "RECHAZO"
click at [489, 117] on span "SUBIR" at bounding box center [491, 120] width 15 height 6
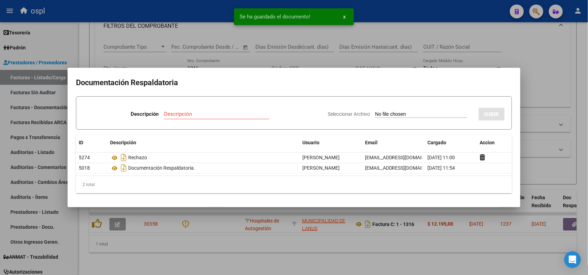
click at [390, 18] on div at bounding box center [294, 137] width 588 height 275
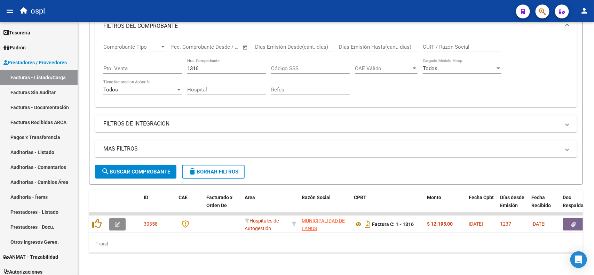
click at [117, 222] on icon "button" at bounding box center [117, 224] width 5 height 5
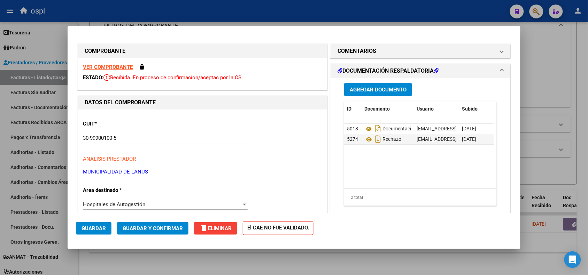
scroll to position [44, 0]
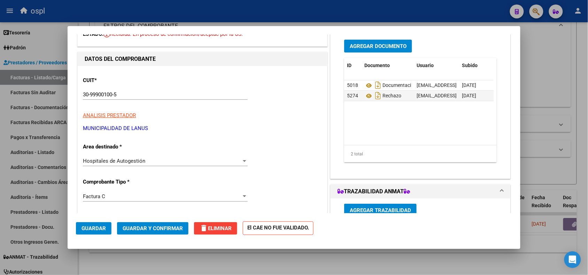
click at [120, 157] on div "Hospitales de Autogestión Seleccionar Area" at bounding box center [165, 161] width 165 height 10
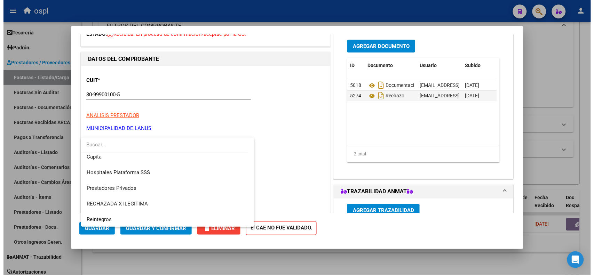
scroll to position [67, 0]
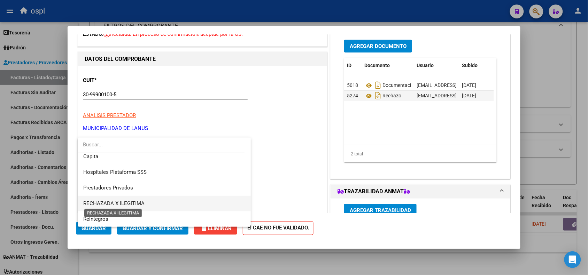
click at [110, 206] on span "RECHAZADA X ILEGITIMA" at bounding box center [113, 204] width 61 height 6
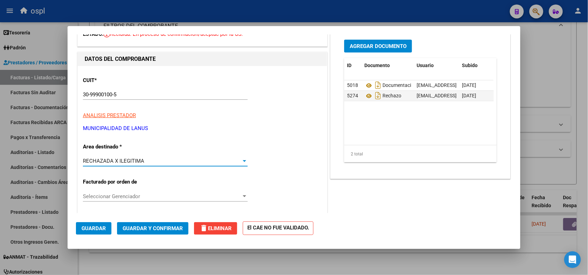
click at [153, 230] on span "Guardar y Confirmar" at bounding box center [153, 229] width 60 height 6
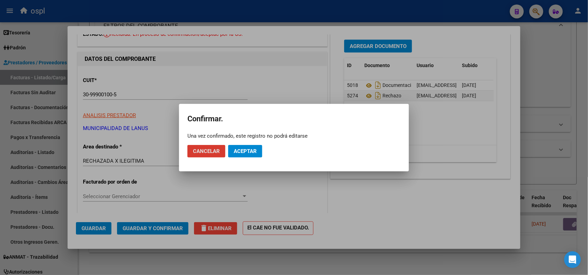
click at [246, 156] on button "Aceptar" at bounding box center [245, 151] width 34 height 13
click at [247, 152] on span "Guardar igualmente." at bounding box center [263, 151] width 59 height 6
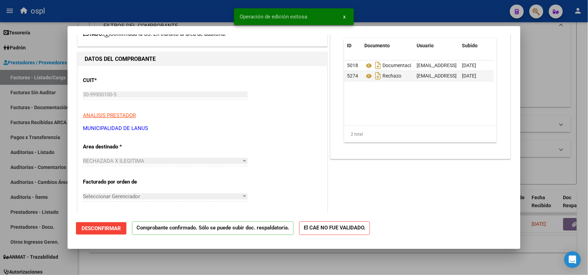
click at [101, 14] on div at bounding box center [294, 137] width 588 height 275
type input "$ 0,00"
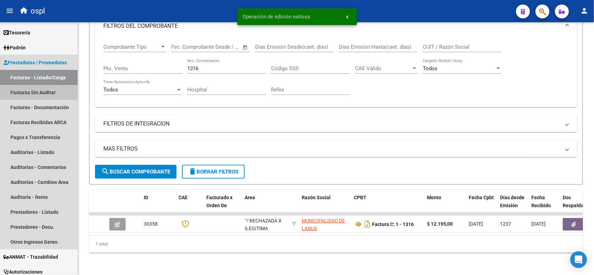
drag, startPoint x: 32, startPoint y: 92, endPoint x: 29, endPoint y: 95, distance: 4.2
click at [32, 93] on link "Facturas Sin Auditar" at bounding box center [39, 92] width 78 height 15
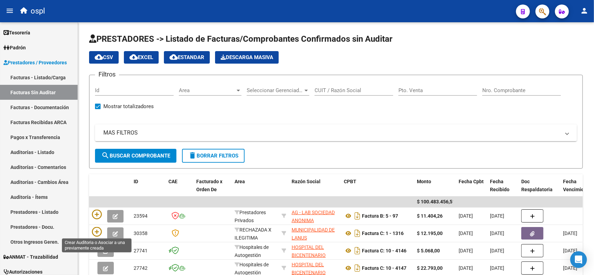
click at [97, 232] on icon at bounding box center [97, 232] width 10 height 10
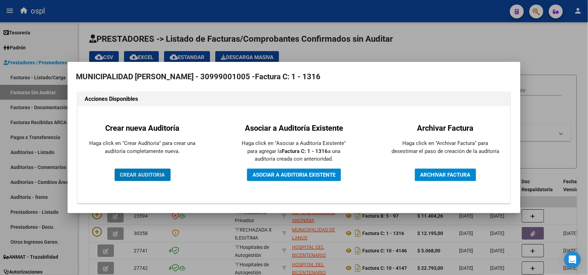
click at [148, 174] on span "CREAR AUDITORIA" at bounding box center [142, 175] width 45 height 6
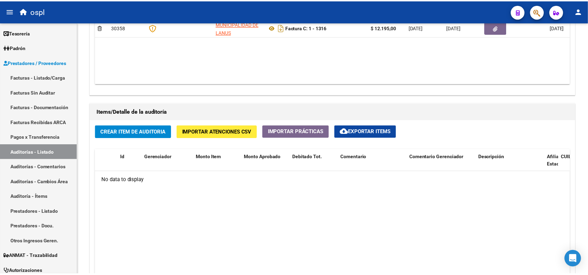
scroll to position [435, 0]
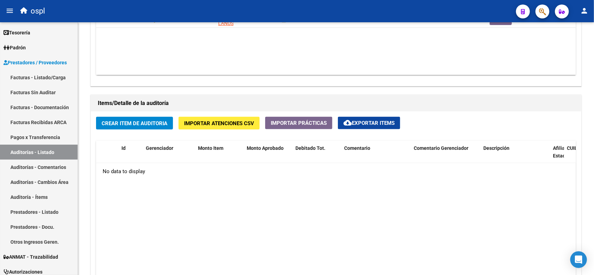
click at [136, 120] on span "Crear Item de Auditoria" at bounding box center [135, 123] width 66 height 6
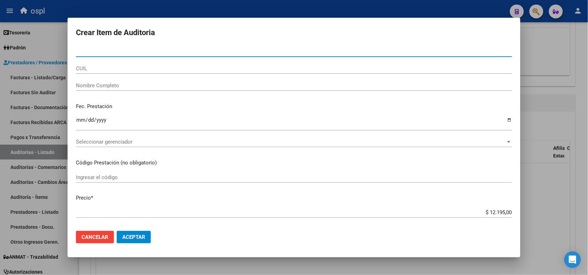
click at [116, 84] on input "Nombre Completo" at bounding box center [294, 86] width 436 height 6
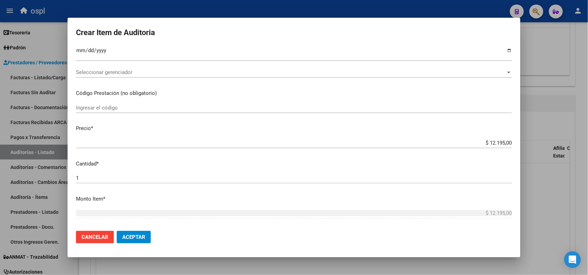
scroll to position [87, 0]
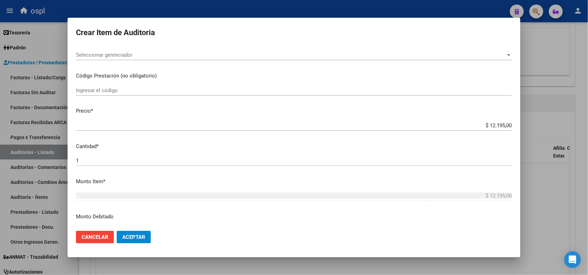
type input "VARIOS"
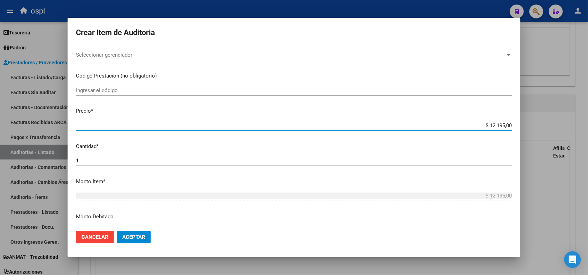
drag, startPoint x: 485, startPoint y: 125, endPoint x: 505, endPoint y: 124, distance: 20.9
click at [505, 124] on input "$ 12.195,00" at bounding box center [294, 126] width 436 height 6
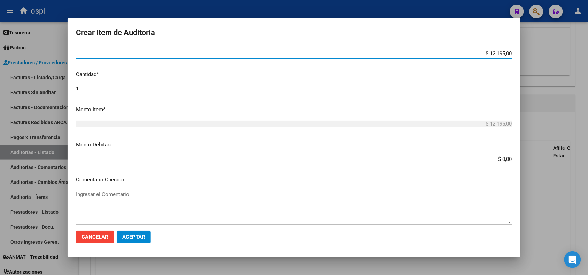
scroll to position [174, 0]
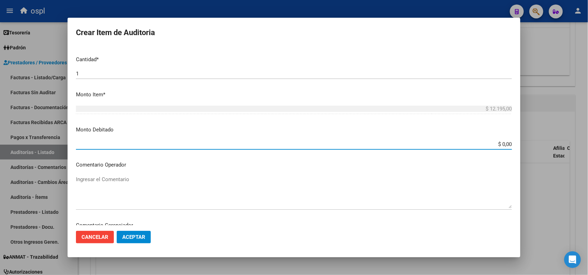
drag, startPoint x: 491, startPoint y: 144, endPoint x: 522, endPoint y: 144, distance: 31.0
click at [522, 144] on div "Crear Item de Auditoria Nro Documento CUIL VARIOS Nombre Completo Fec. Prestaci…" at bounding box center [294, 137] width 588 height 275
paste input "12.195"
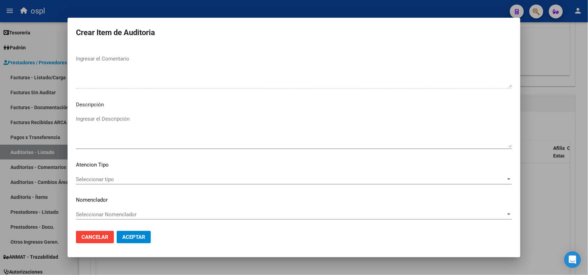
scroll to position [356, 0]
type input "$ 12.195,00"
click at [114, 131] on textarea "Ingresar el Descripción" at bounding box center [294, 131] width 436 height 33
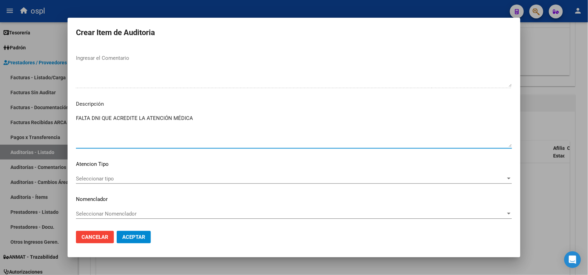
type textarea "FALTA DNI QUE ACREDITE LA ATENCIÓN MÉDICA"
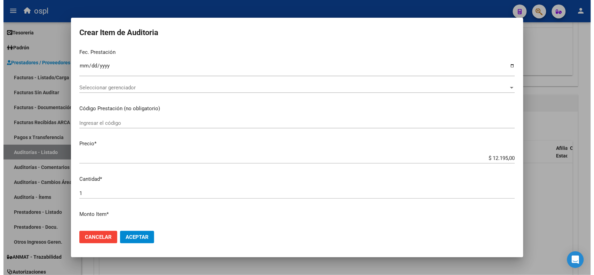
scroll to position [51, 0]
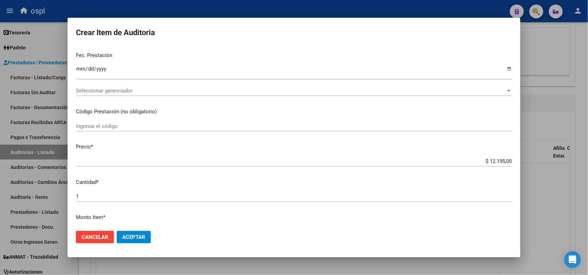
click at [143, 234] on span "Aceptar" at bounding box center [133, 237] width 23 height 6
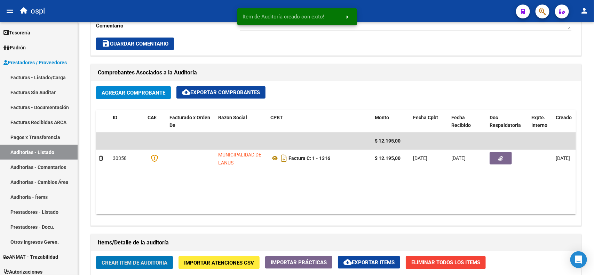
scroll to position [293, 0]
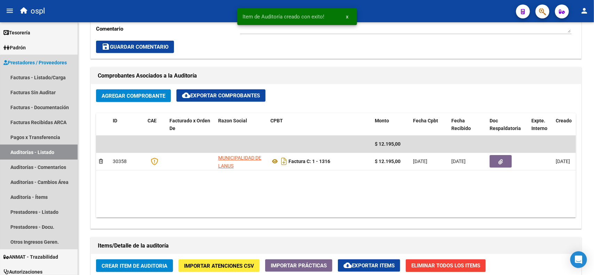
click at [54, 155] on link "Auditorías - Listado" at bounding box center [39, 152] width 78 height 15
